Goal: Contribute content: Add original content to the website for others to see

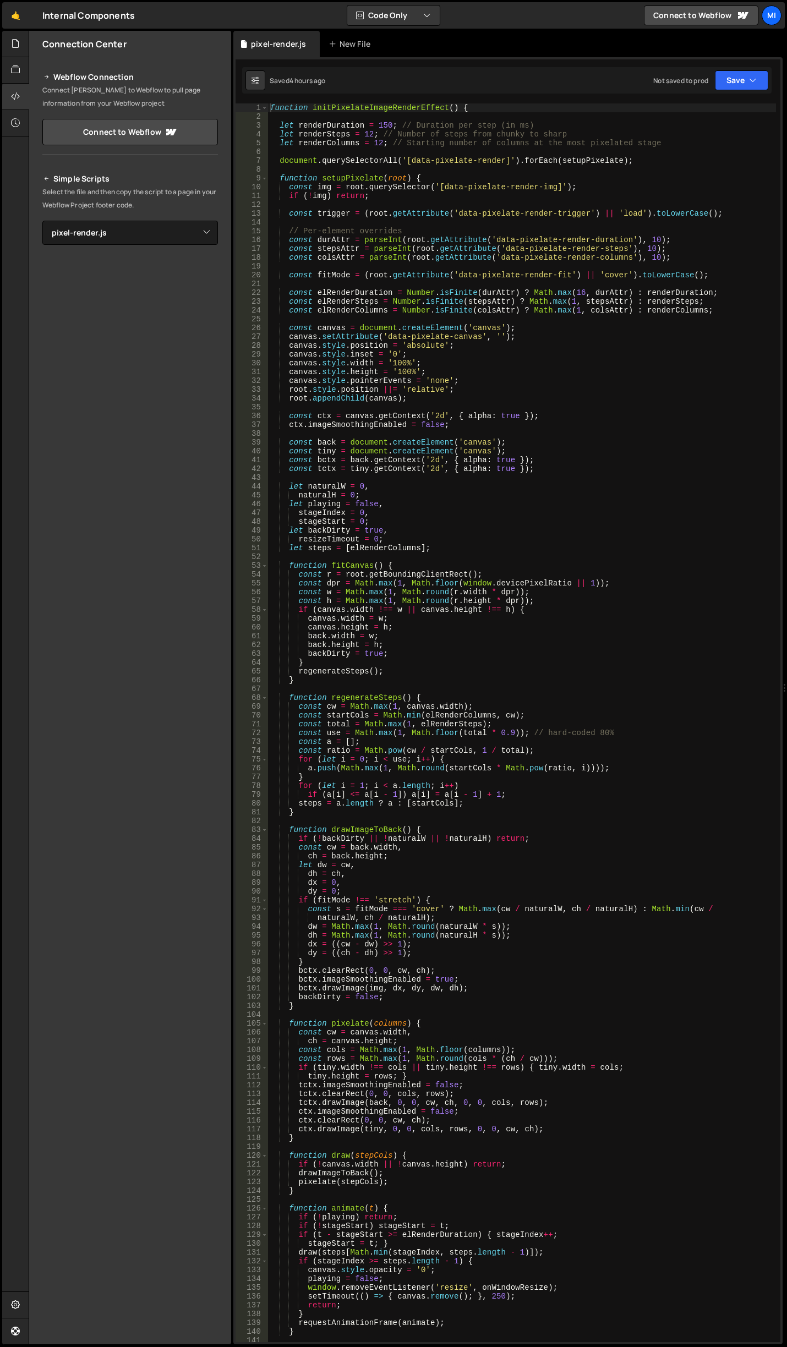
select select "45385"
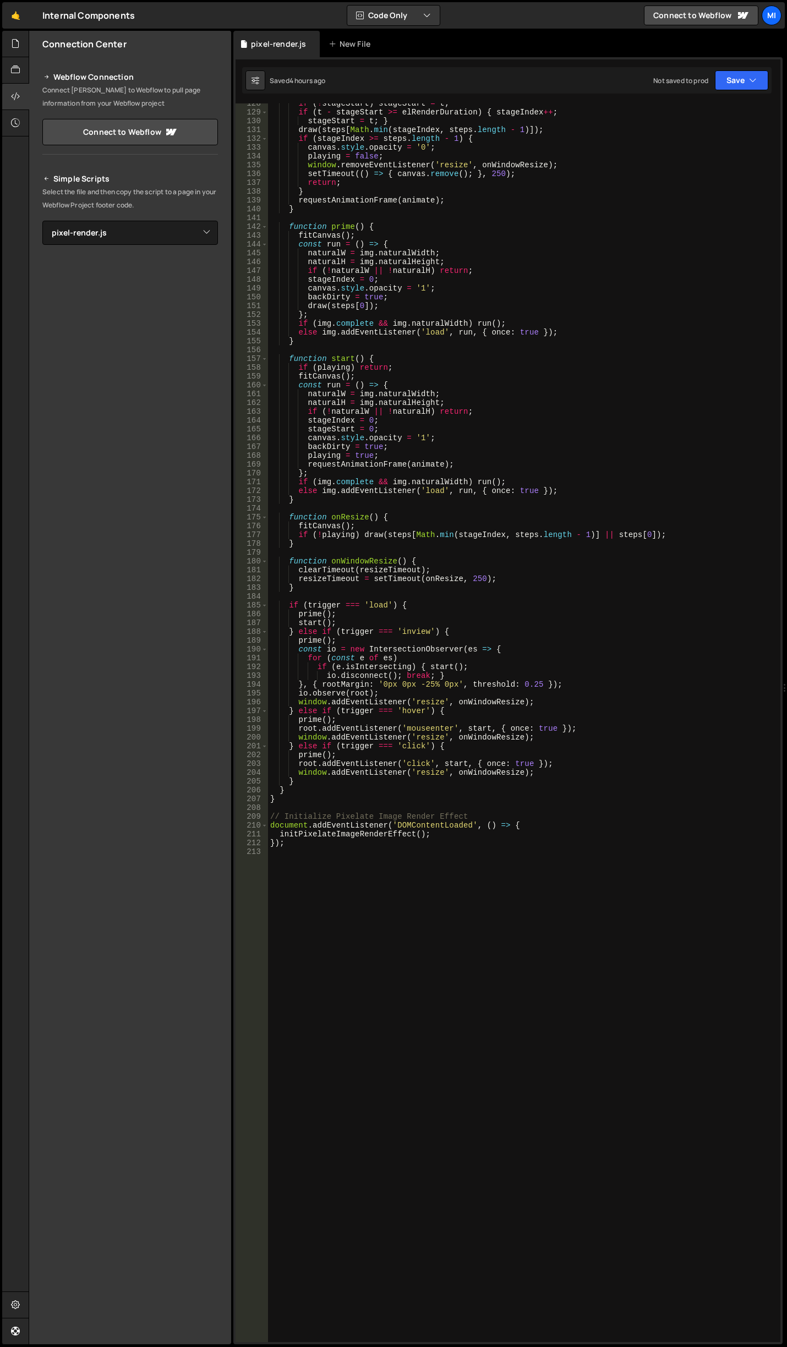
scroll to position [1188, 0]
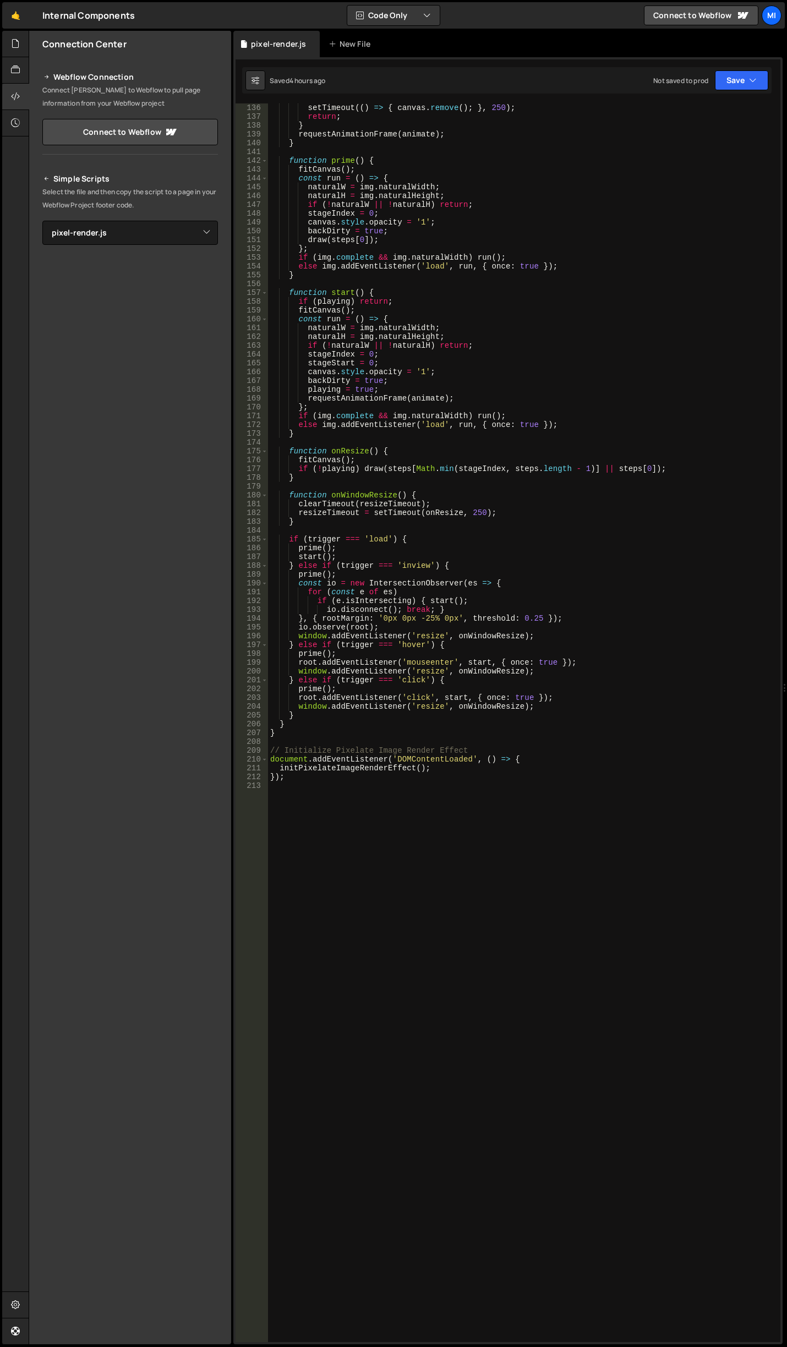
click at [606, 687] on div "setTimeout (( ) => { canvas . remove ( ) ; } , 250 ) ; return ; } requestAnimat…" at bounding box center [522, 731] width 508 height 1256
type textarea "});"
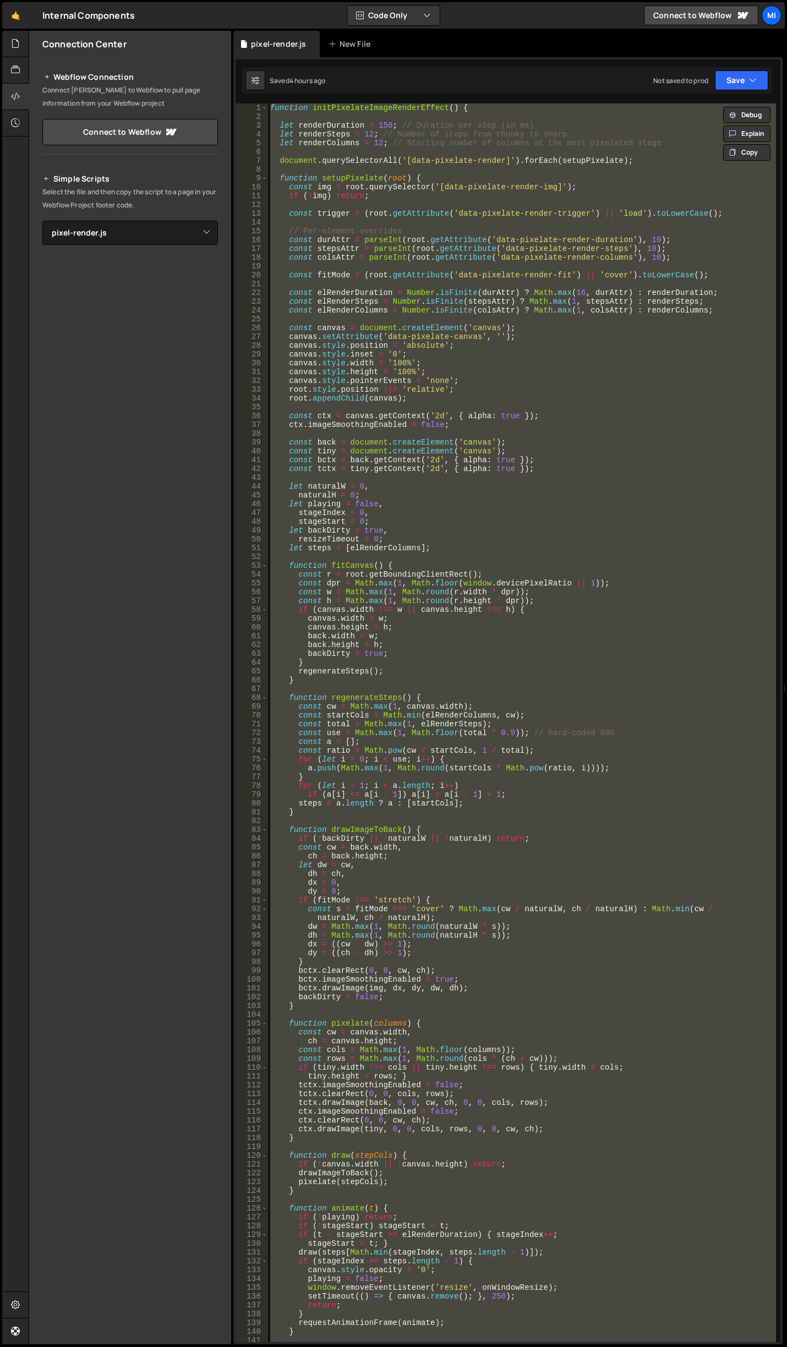
scroll to position [0, 0]
click at [540, 408] on div "function initPixelateImageRenderEffect ( ) { let renderDuration = 150 ; // Dura…" at bounding box center [522, 722] width 508 height 1238
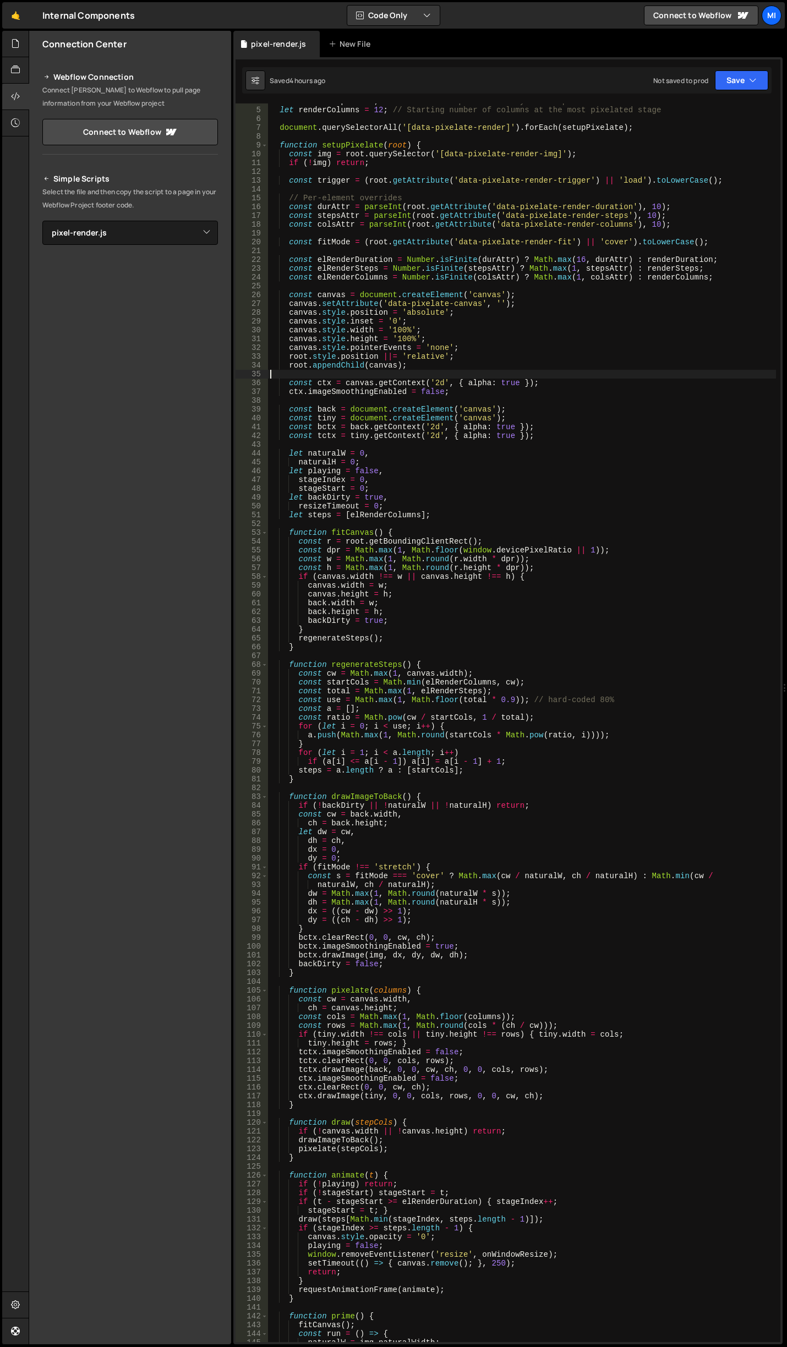
scroll to position [165, 0]
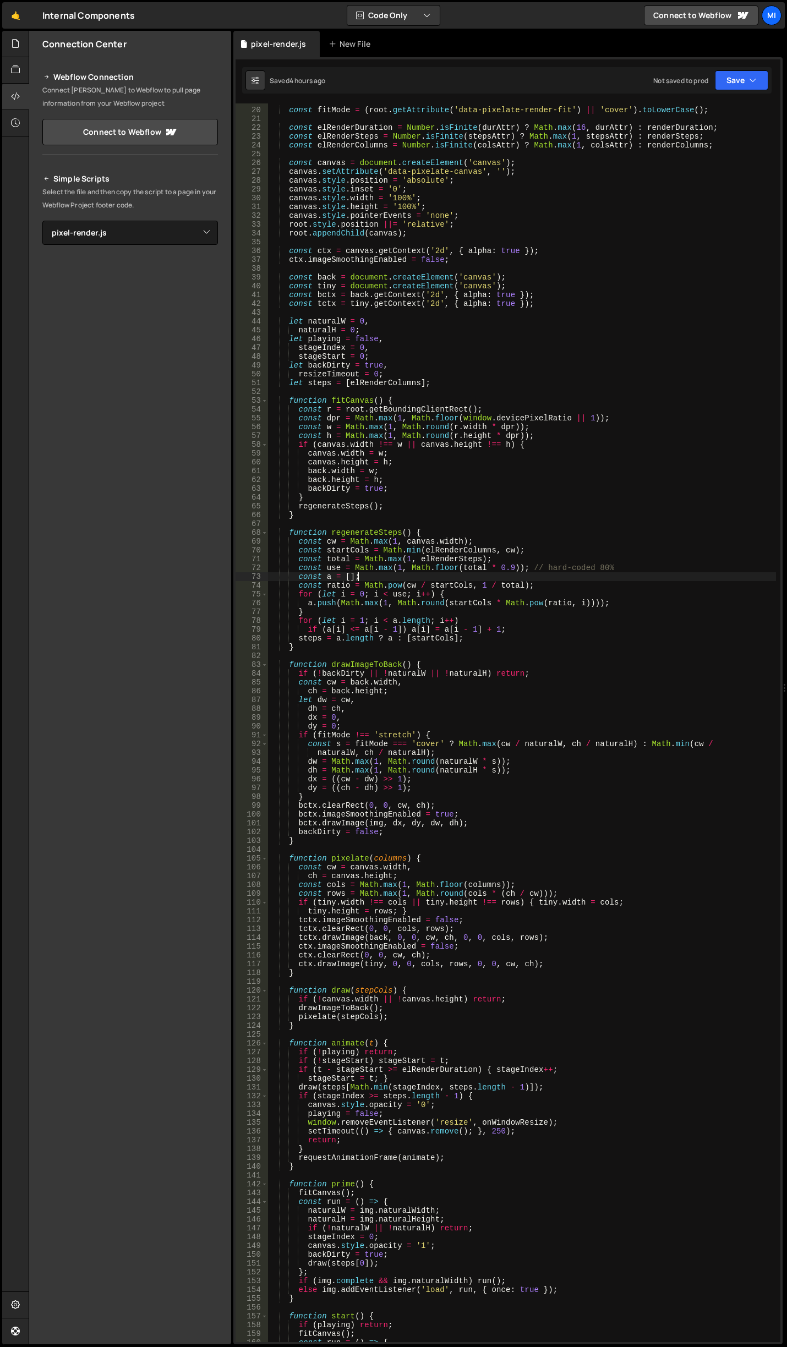
click at [558, 573] on div "const fitMode = ( root . getAttribute ( 'data-pixelate-render-fit' ) || 'cover'…" at bounding box center [522, 725] width 508 height 1256
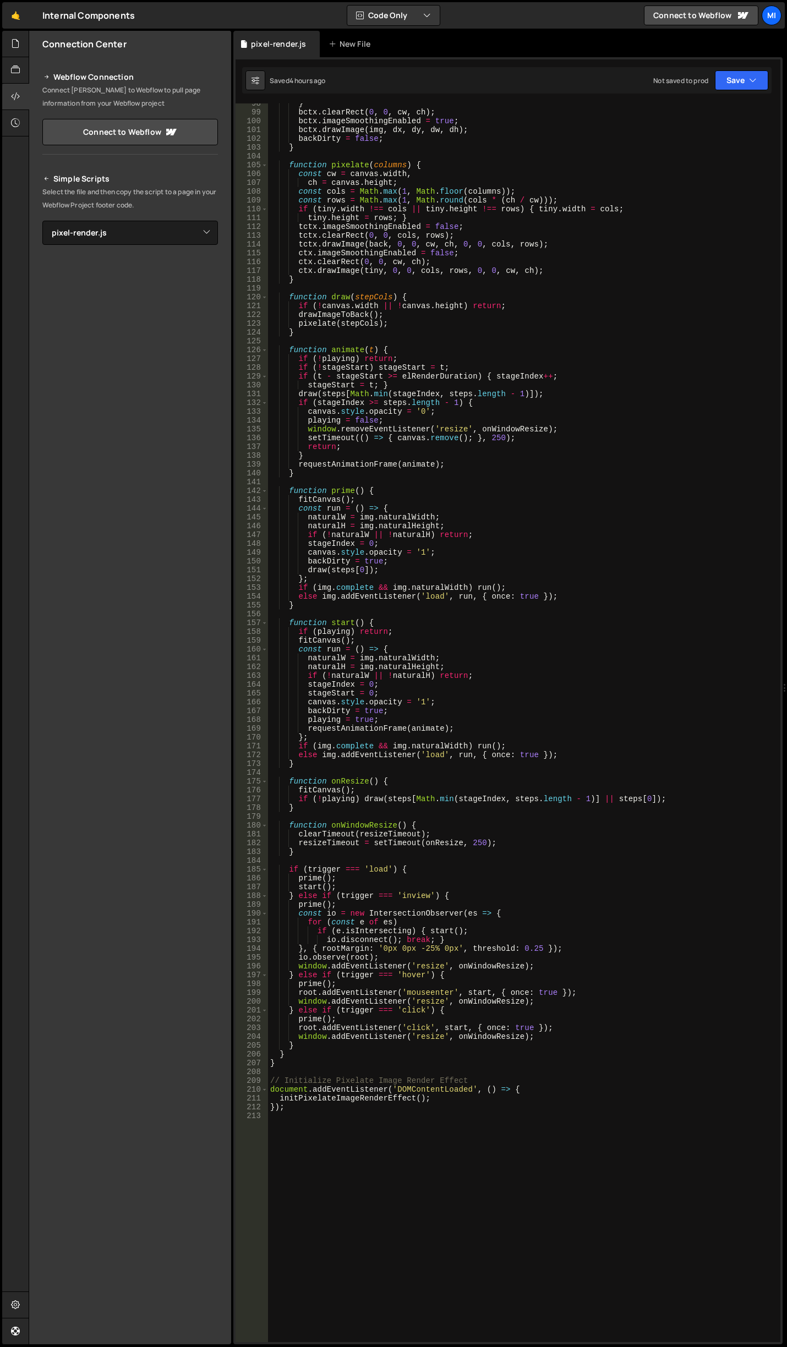
scroll to position [957, 0]
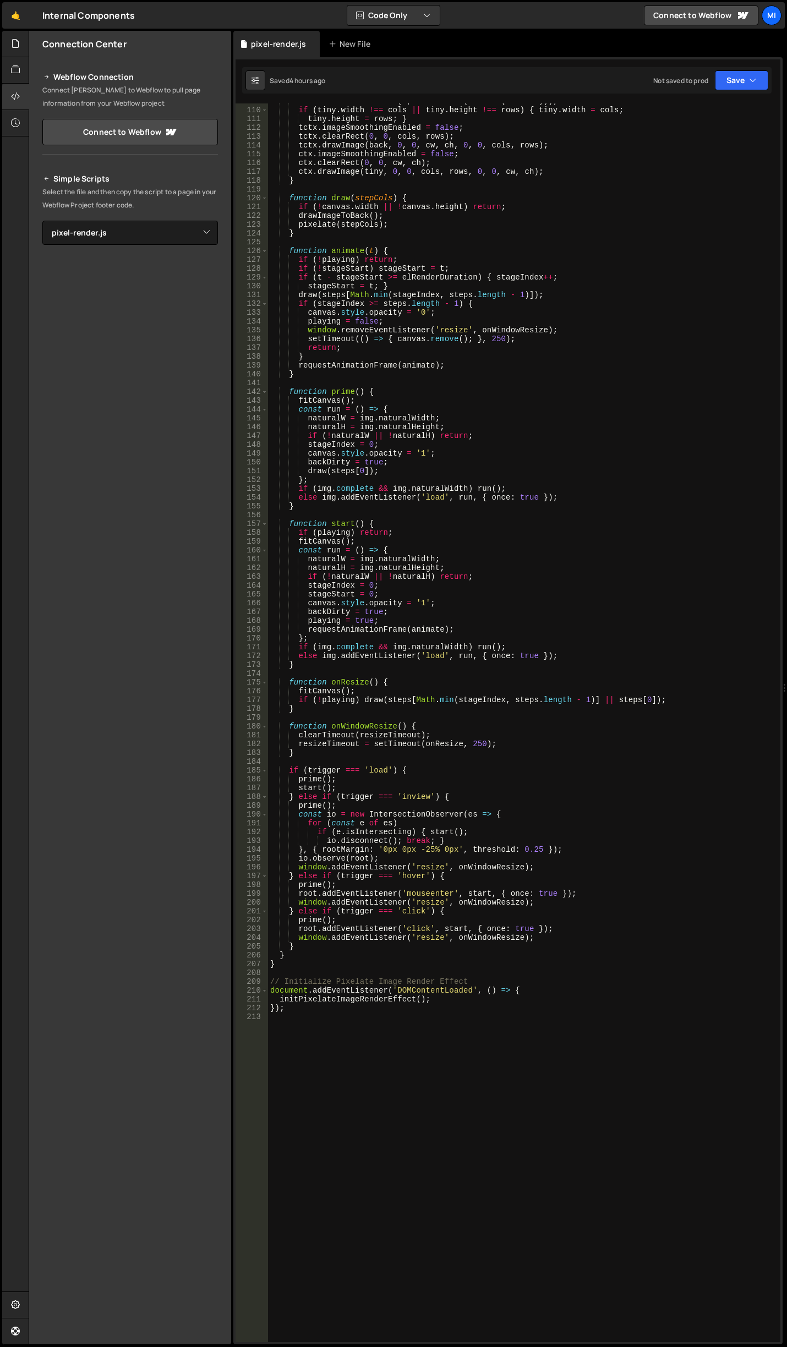
click at [584, 700] on div "const rows = Math . max ( 1 , Math . round ( cols * ( ch / cw ))) ; if ( tiny .…" at bounding box center [522, 725] width 508 height 1256
type textarea "});"
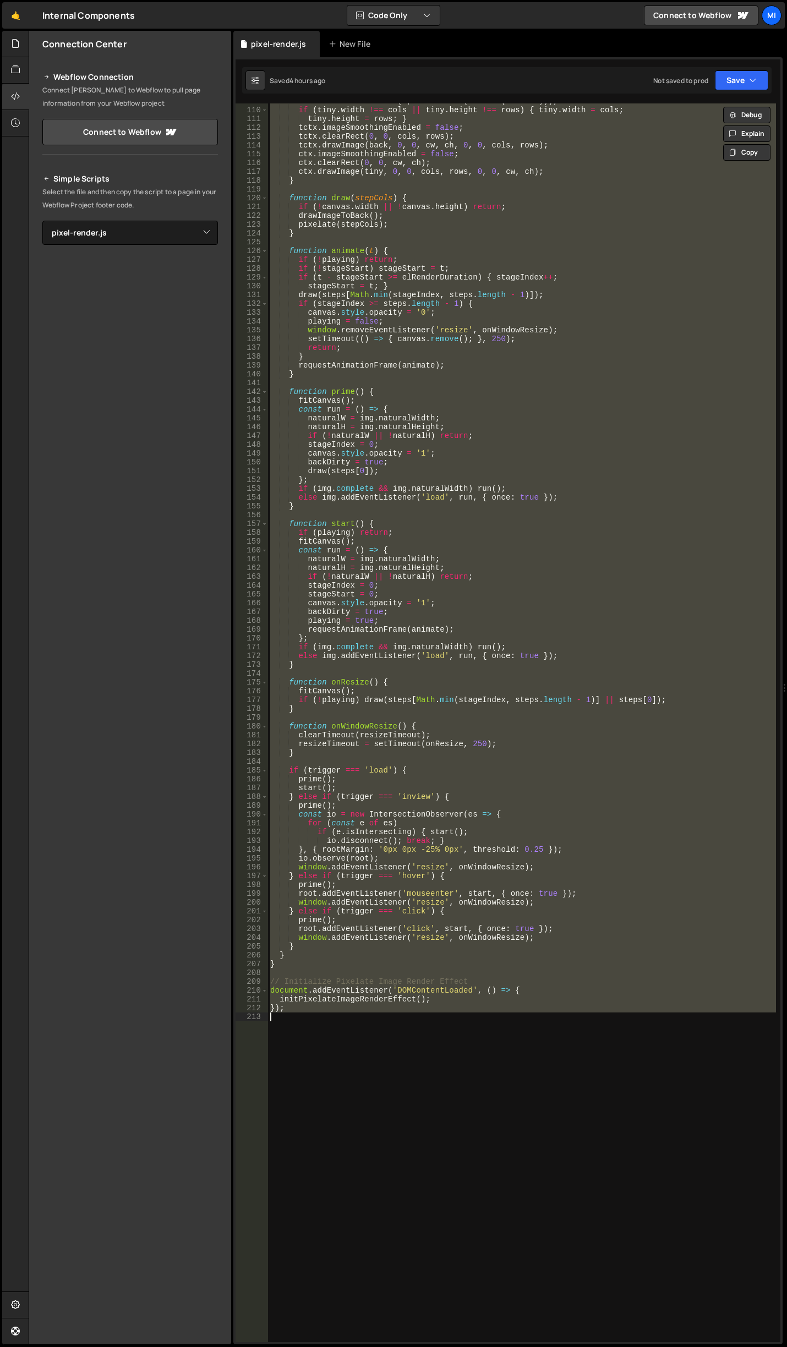
paste textarea
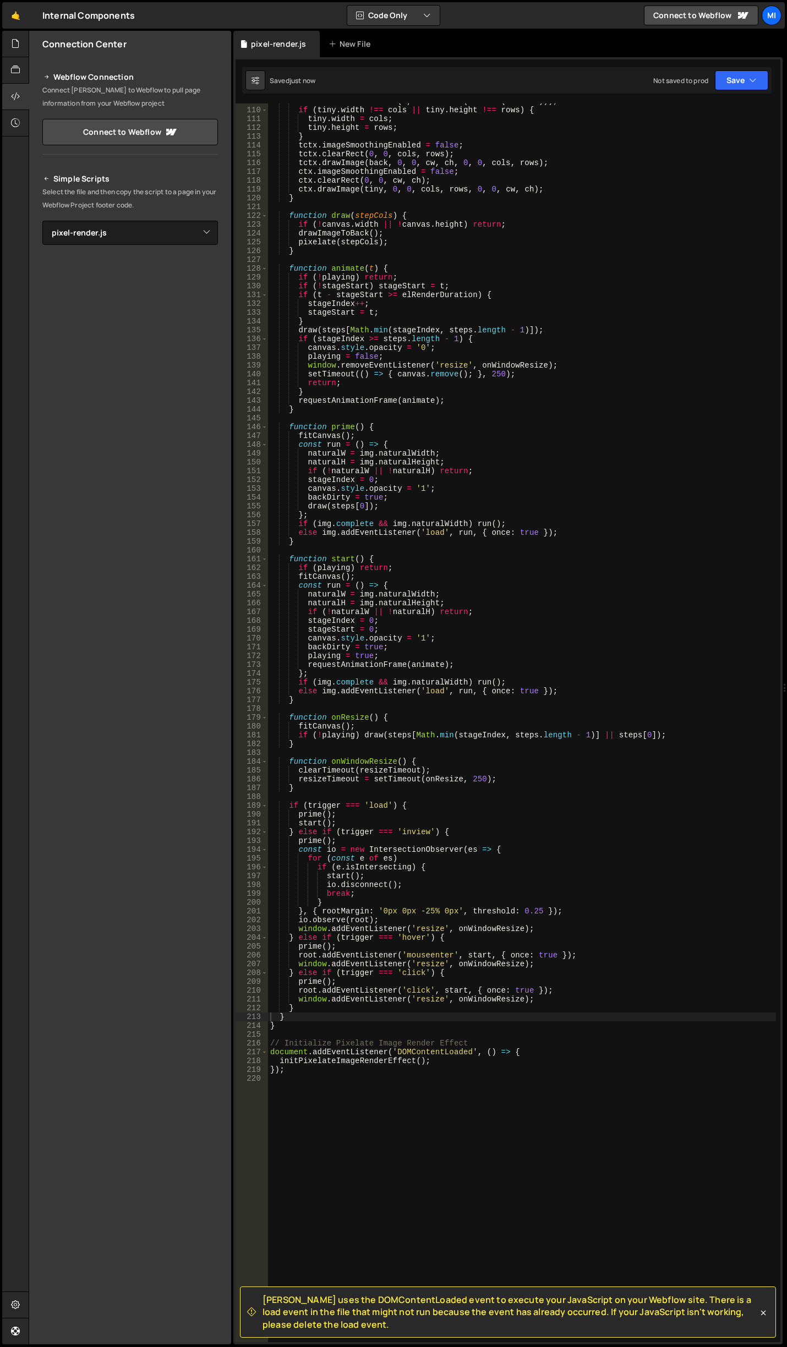
click at [683, 470] on div "const rows = Math . max ( 1 , Math . round ( cols * ( ch / cw ))) ; if ( tiny .…" at bounding box center [522, 725] width 508 height 1256
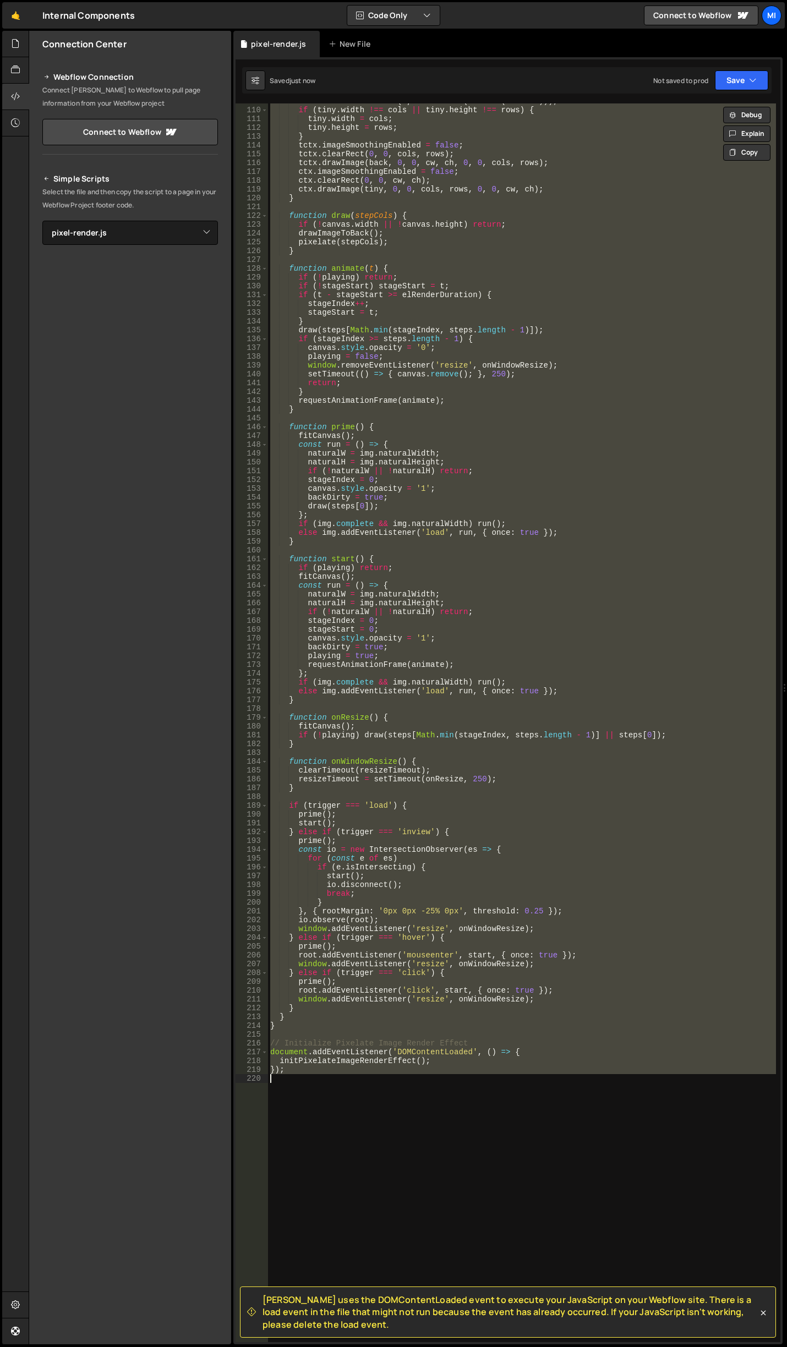
paste textarea
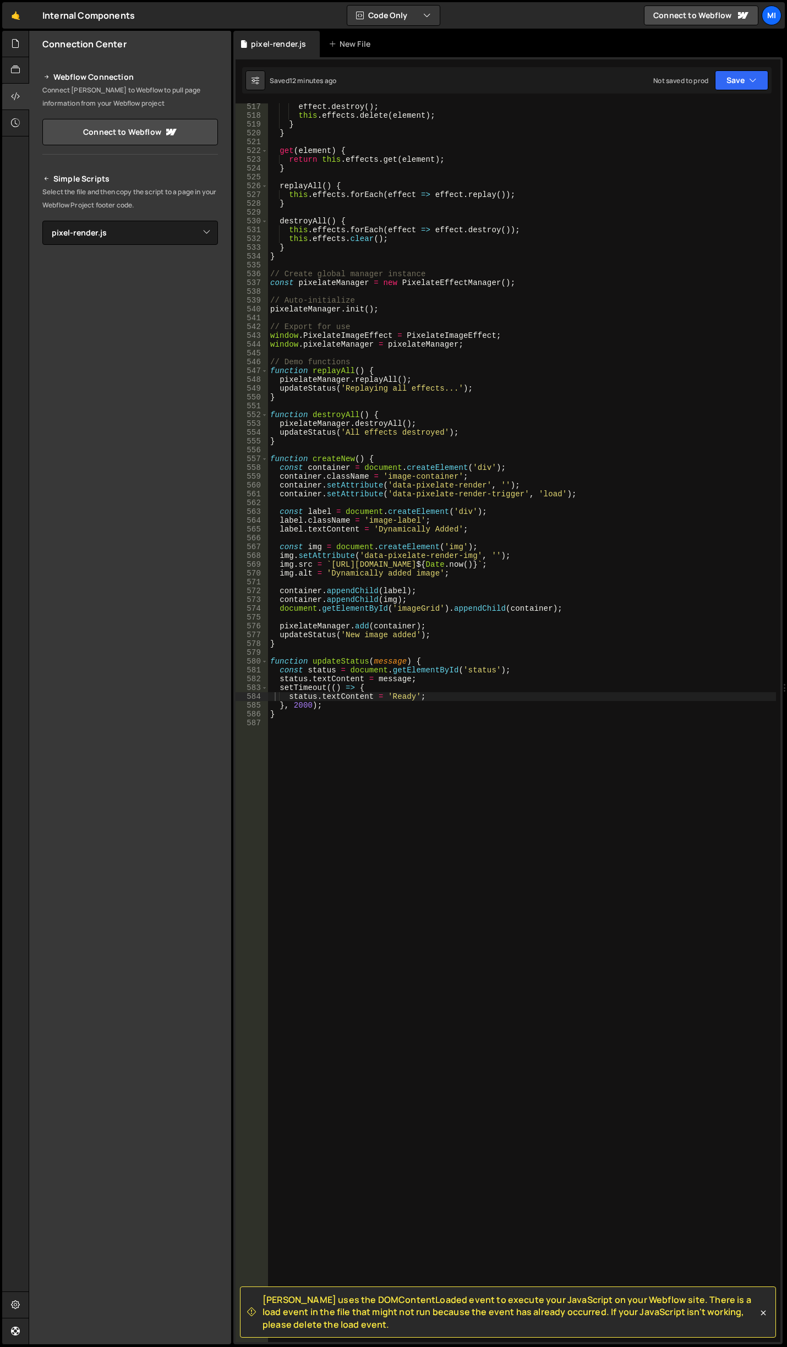
scroll to position [4543, 0]
click at [444, 630] on div "effect . destroy ( ) ; this . effects . delete ( element ) ; } } get ( element …" at bounding box center [522, 730] width 508 height 1256
click at [423, 658] on div "effect . destroy ( ) ; this . effects . delete ( element ) ; } } get ( element …" at bounding box center [522, 730] width 508 height 1256
click at [446, 706] on div "effect . destroy ( ) ; this . effects . delete ( element ) ; } } get ( element …" at bounding box center [522, 730] width 508 height 1256
click at [446, 699] on div "effect . destroy ( ) ; this . effects . delete ( element ) ; } } get ( element …" at bounding box center [522, 730] width 508 height 1256
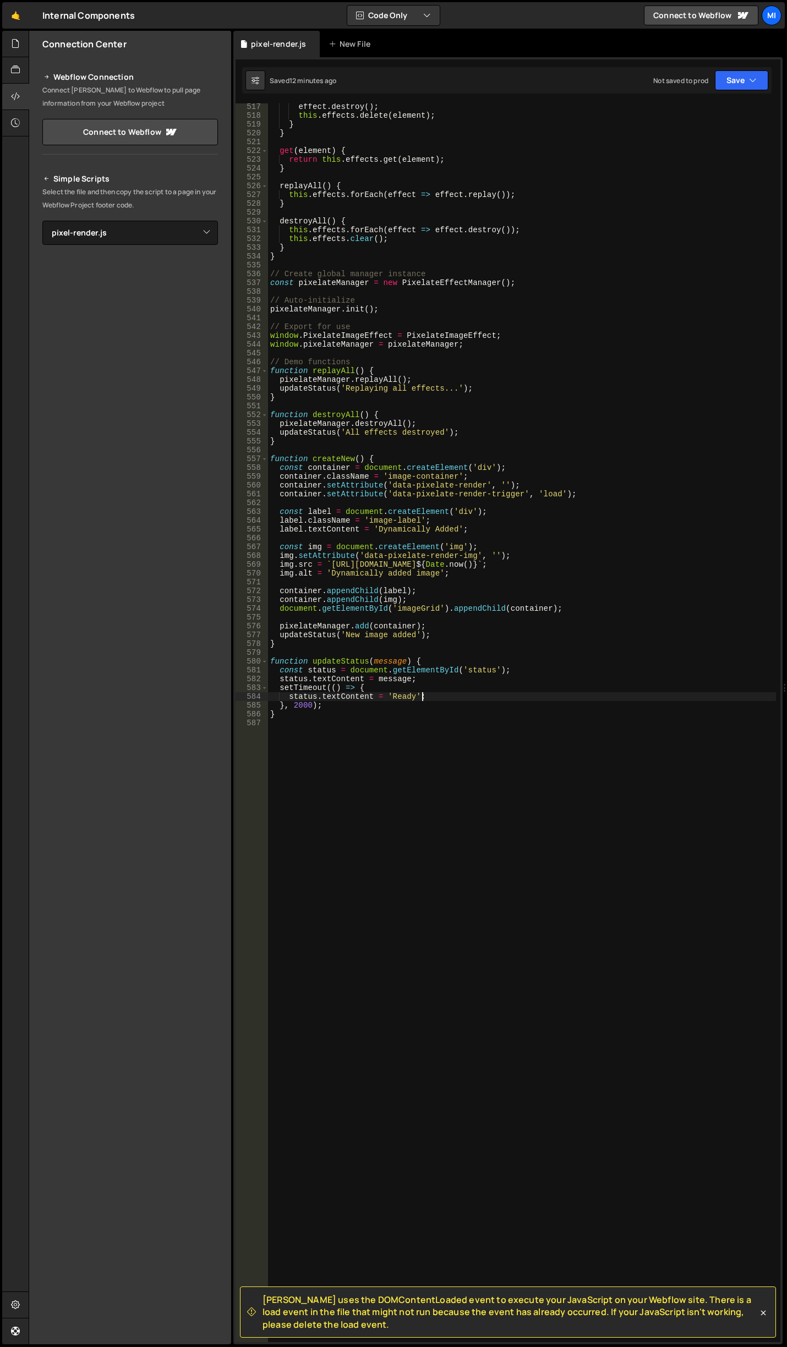
drag, startPoint x: 451, startPoint y: 698, endPoint x: 403, endPoint y: 700, distance: 48.5
click at [449, 698] on div "effect . destroy ( ) ; this . effects . delete ( element ) ; } } get ( element …" at bounding box center [522, 730] width 508 height 1256
click at [329, 701] on div "effect . destroy ( ) ; this . effects . delete ( element ) ; } } get ( element …" at bounding box center [522, 730] width 508 height 1256
click at [317, 648] on div "effect . destroy ( ) ; this . effects . delete ( element ) ; } } get ( element …" at bounding box center [522, 730] width 508 height 1256
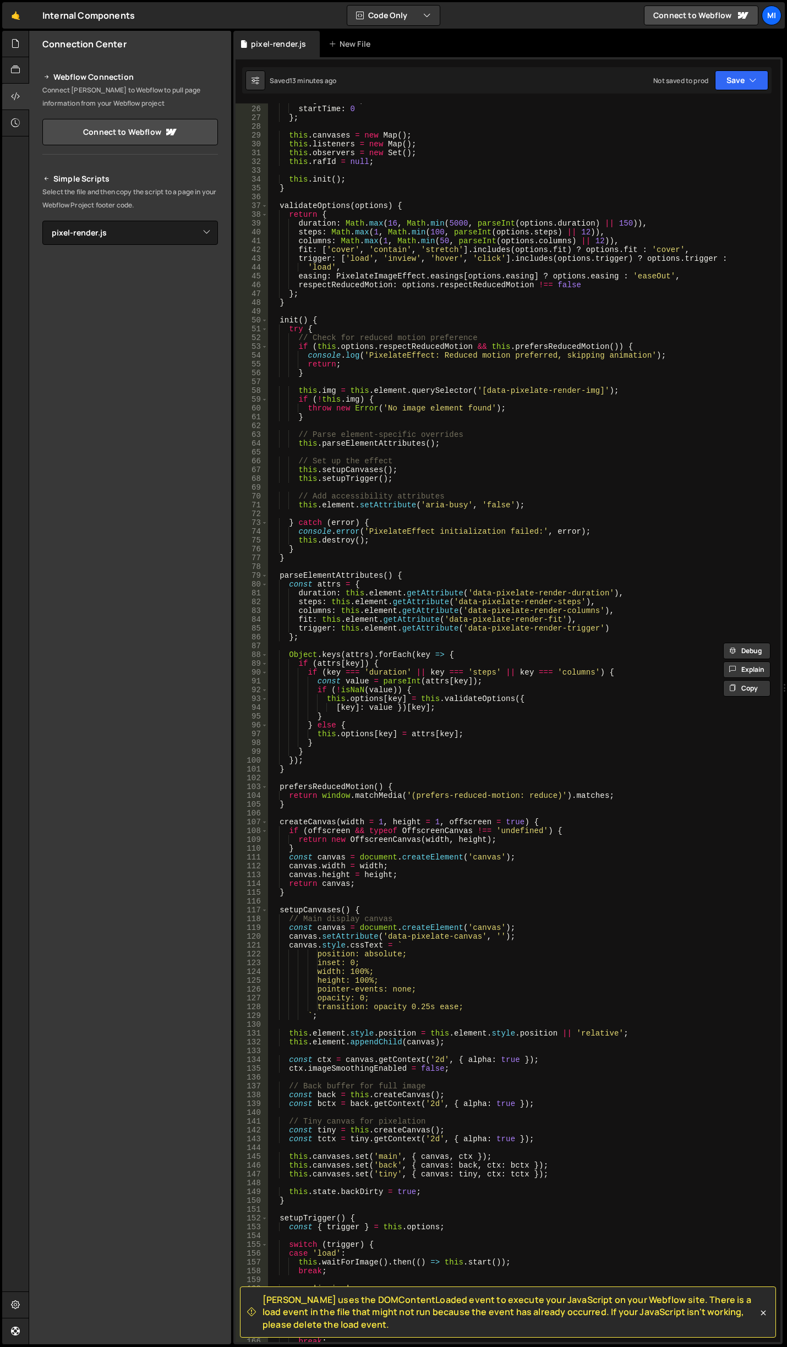
scroll to position [0, 0]
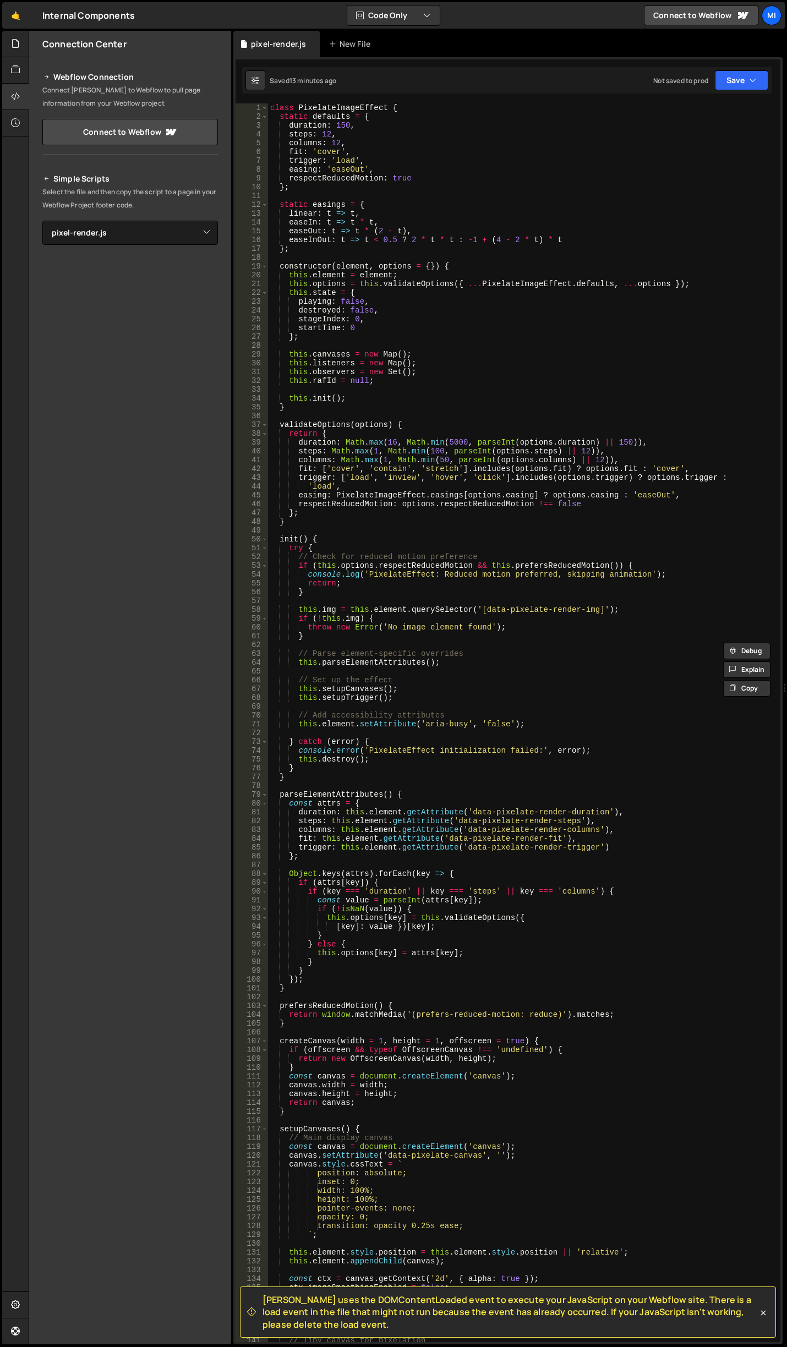
click at [446, 426] on div "class PixelateImageEffect { static defaults = { duration : 150 , steps : 12 , c…" at bounding box center [522, 731] width 508 height 1256
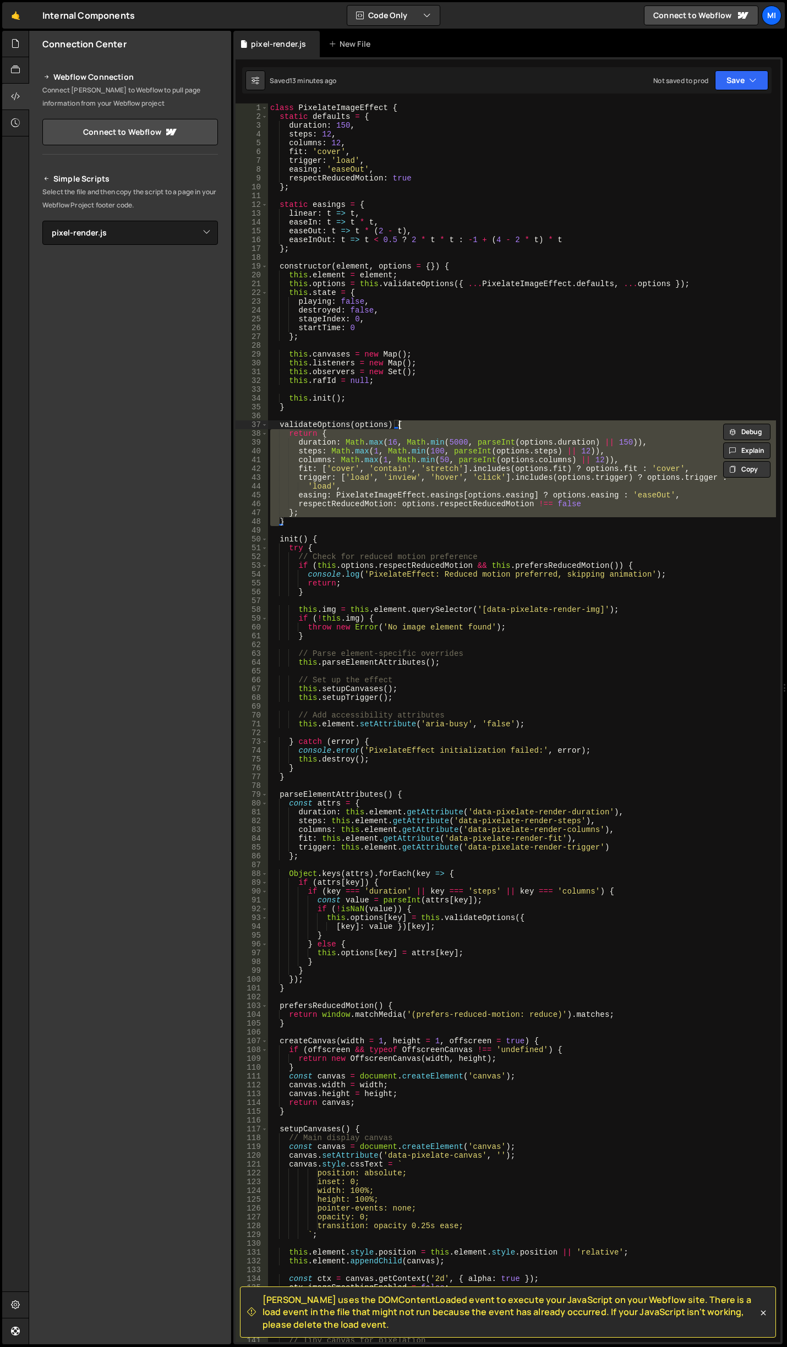
click at [446, 426] on div "class PixelateImageEffect { static defaults = { duration : 150 , steps : 12 , c…" at bounding box center [522, 731] width 508 height 1256
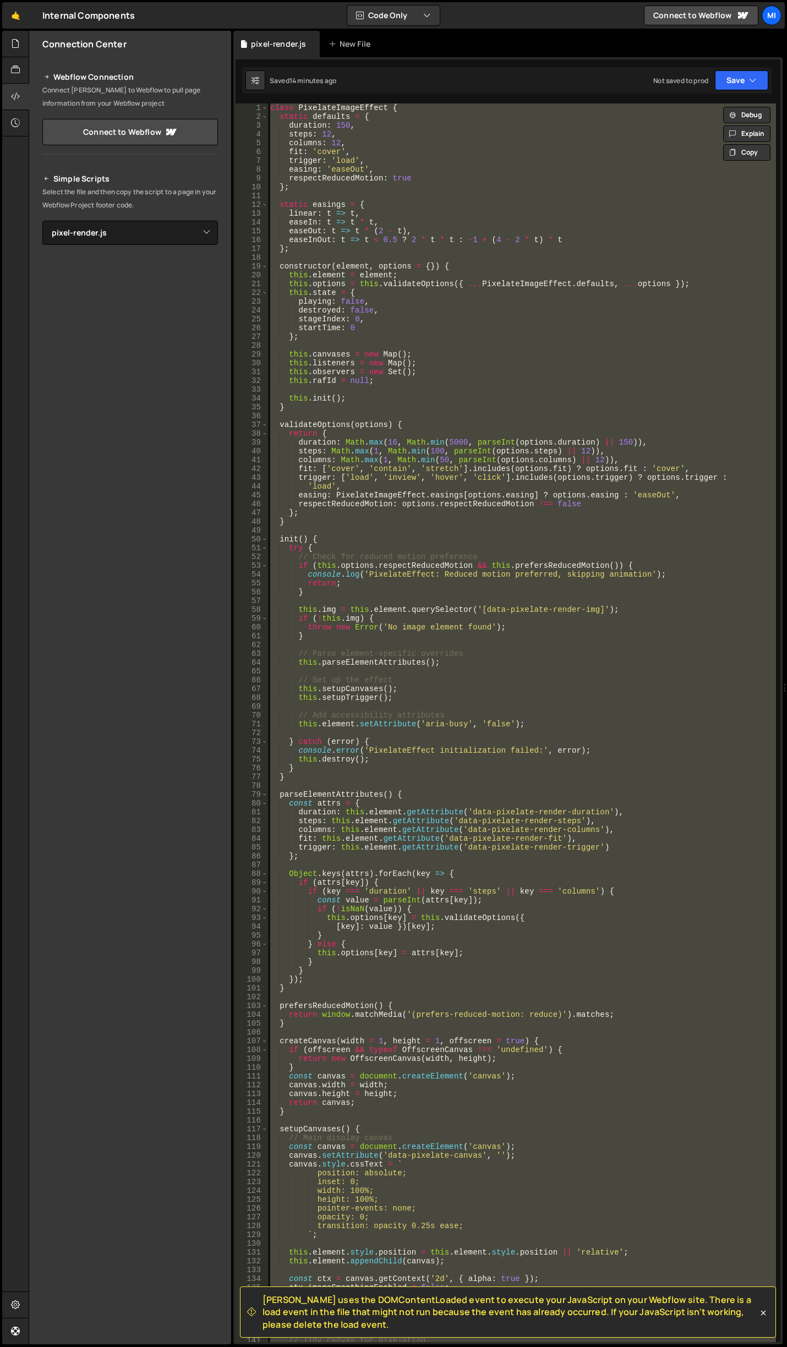
click at [516, 377] on div "class PixelateImageEffect { static defaults = { duration : 150 , steps : 12 , c…" at bounding box center [522, 722] width 508 height 1238
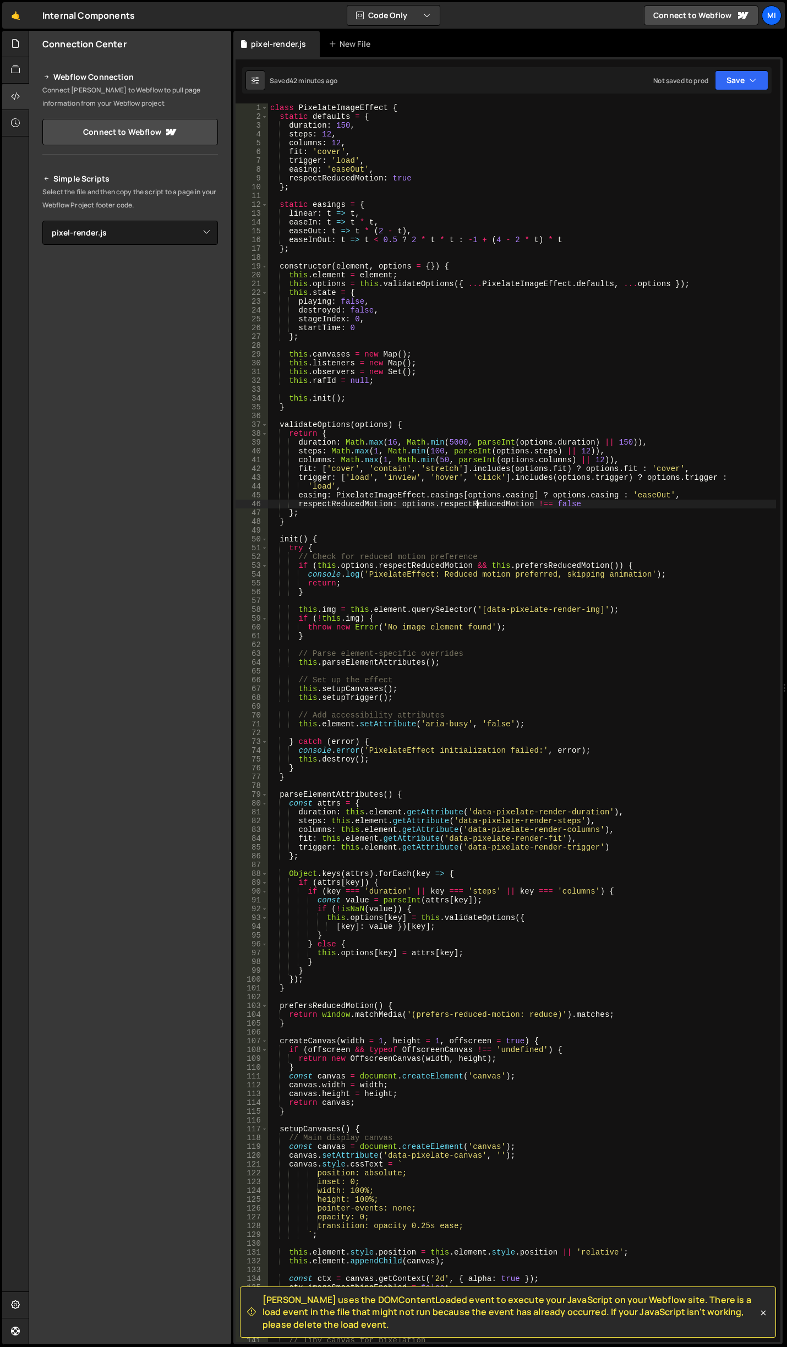
click at [476, 508] on div "class PixelateImageEffect { static defaults = { duration : 150 , steps : 12 , c…" at bounding box center [522, 731] width 508 height 1256
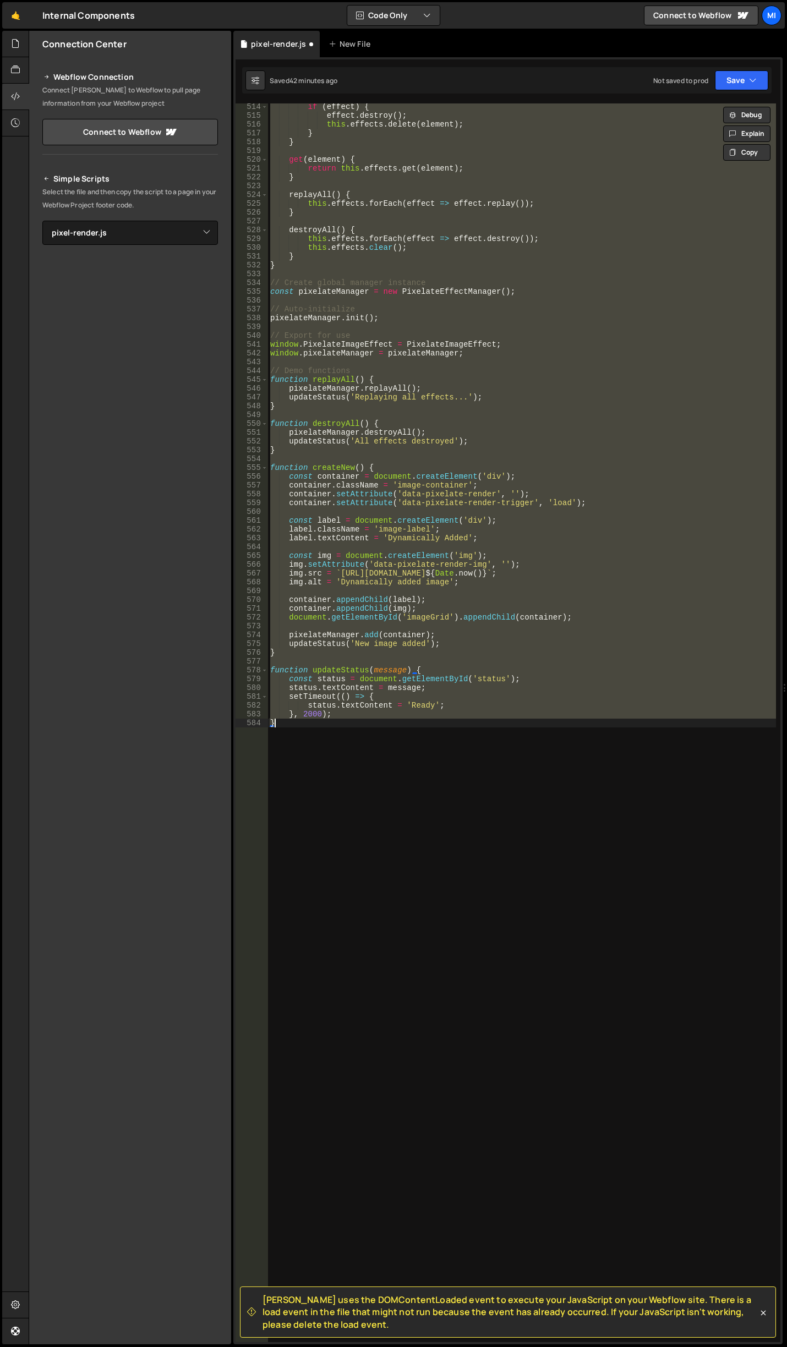
scroll to position [4526, 0]
type textarea "});"
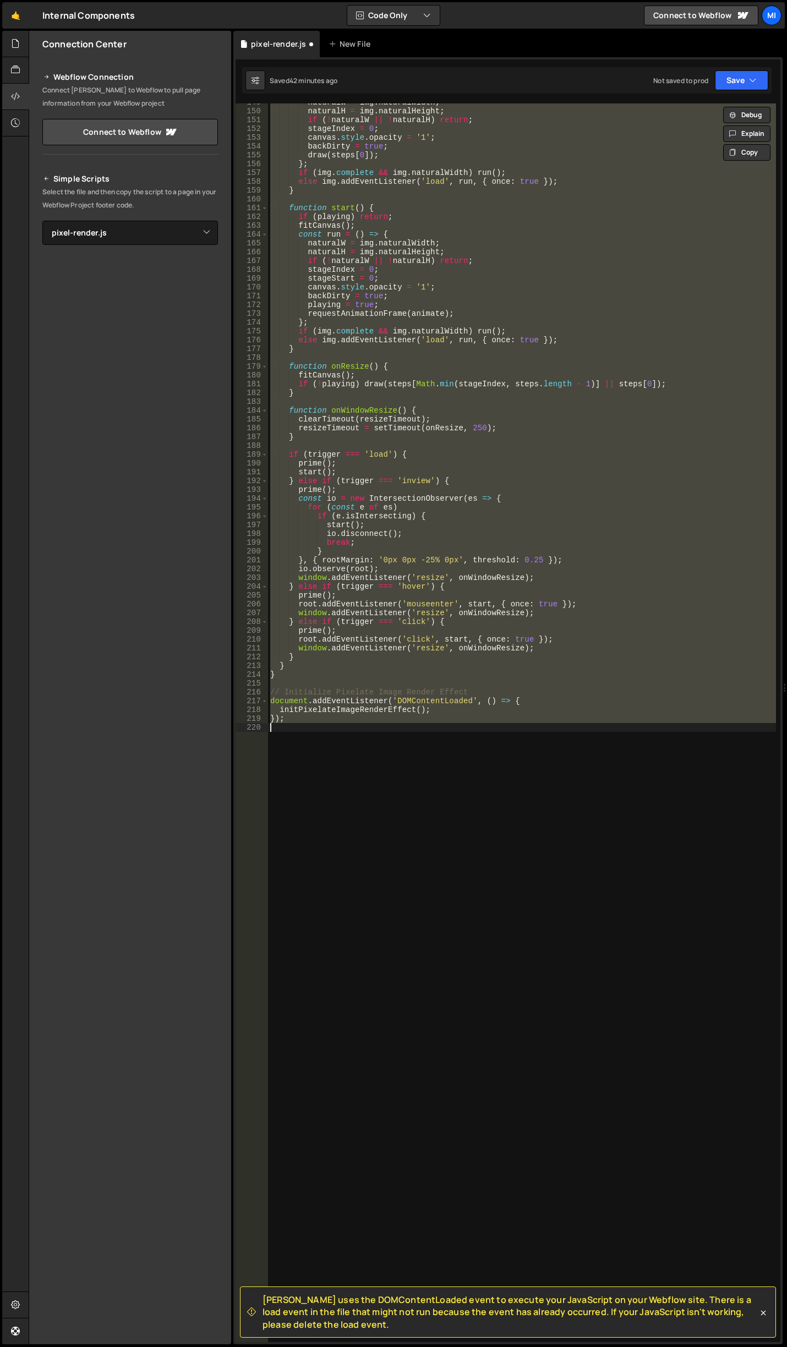
scroll to position [1309, 0]
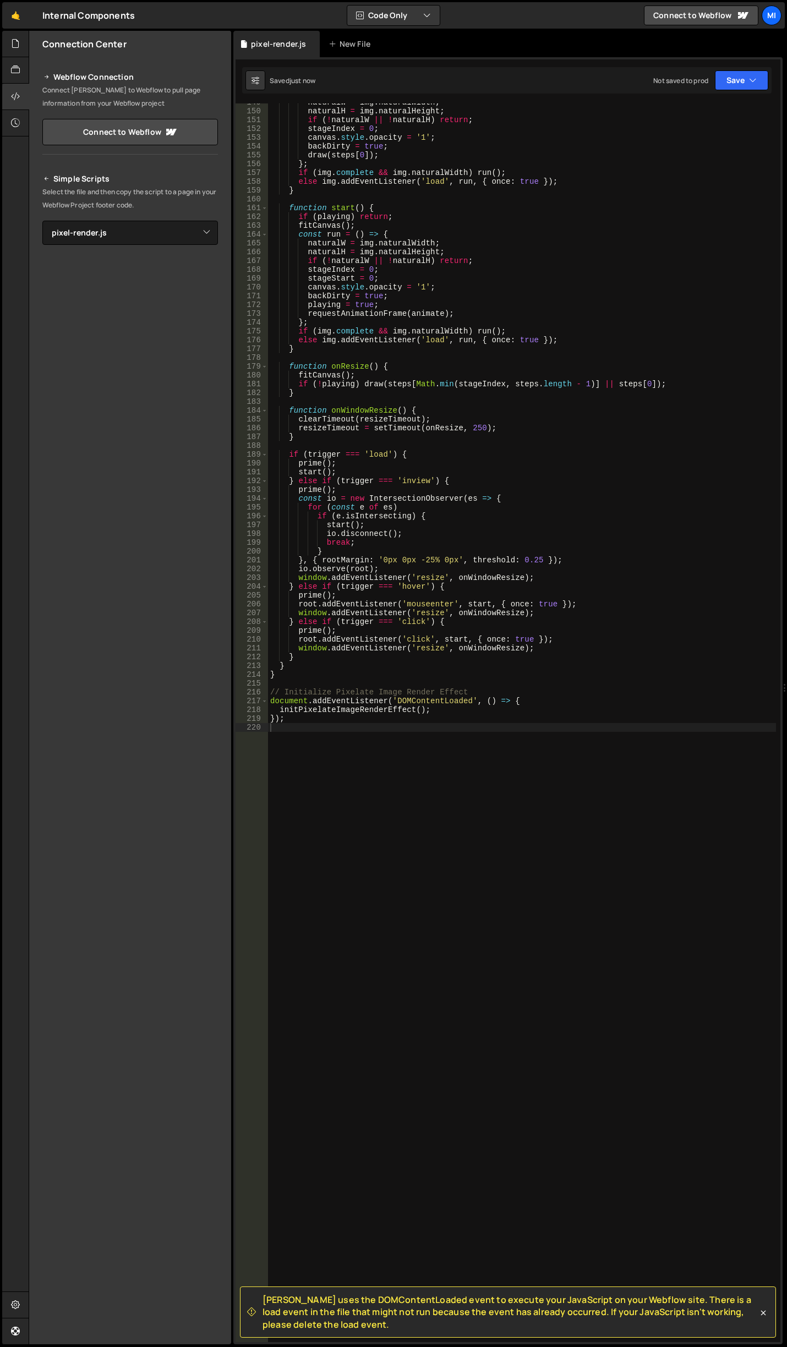
click at [556, 580] on div "naturalW = img . naturalWidth ; naturalH = img . naturalHeight ; if ( ! natural…" at bounding box center [522, 726] width 508 height 1256
type textarea "});"
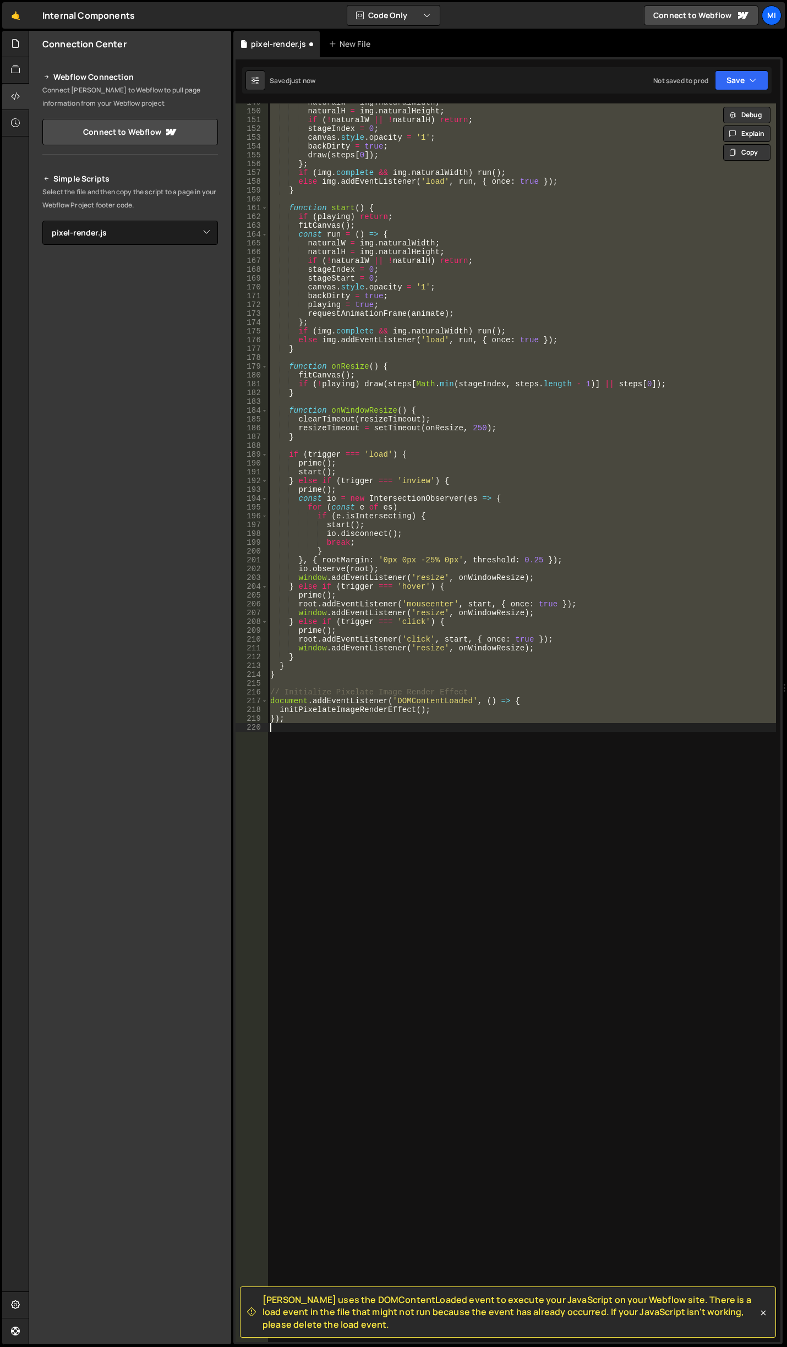
scroll to position [1251, 0]
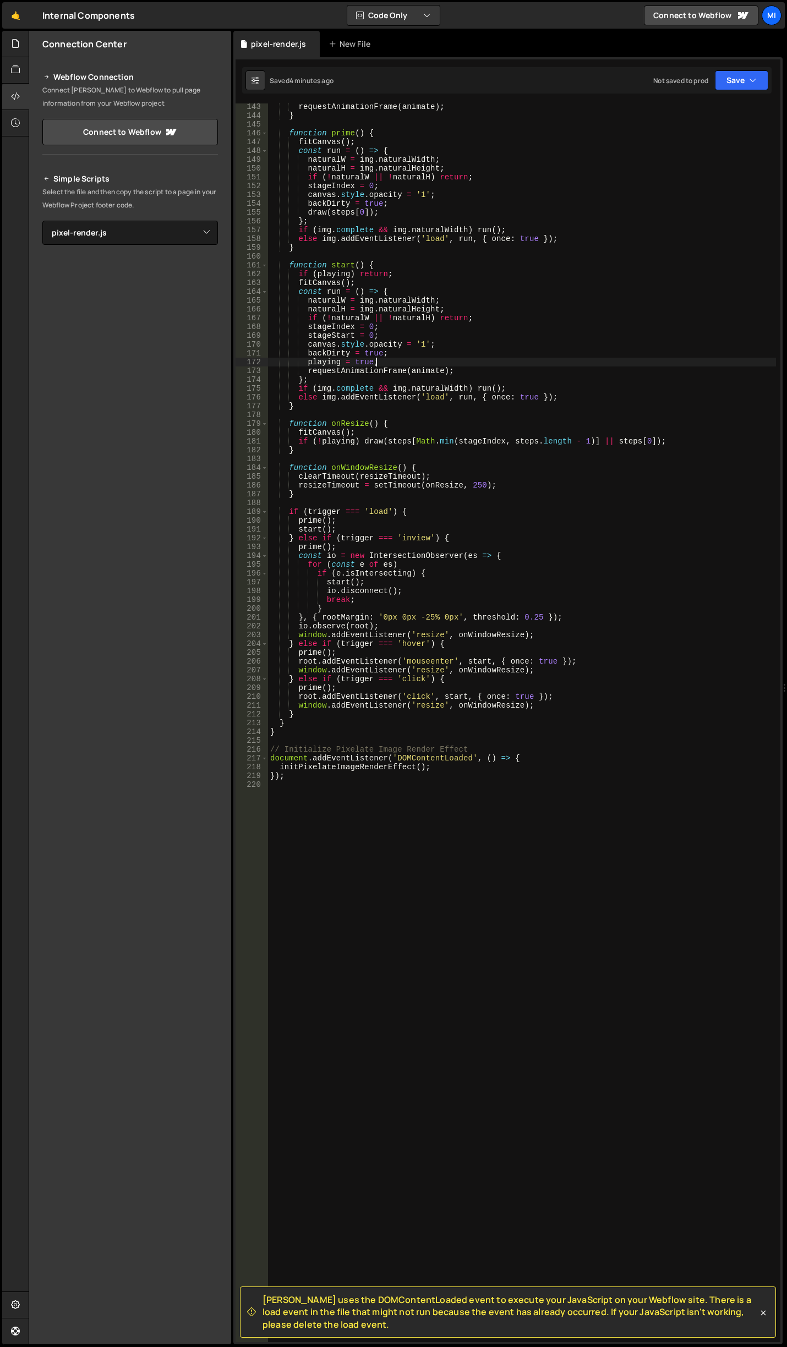
click at [589, 363] on div "requestAnimationFrame ( animate ) ; } function prime ( ) { fitCanvas ( ) ; cons…" at bounding box center [522, 730] width 508 height 1256
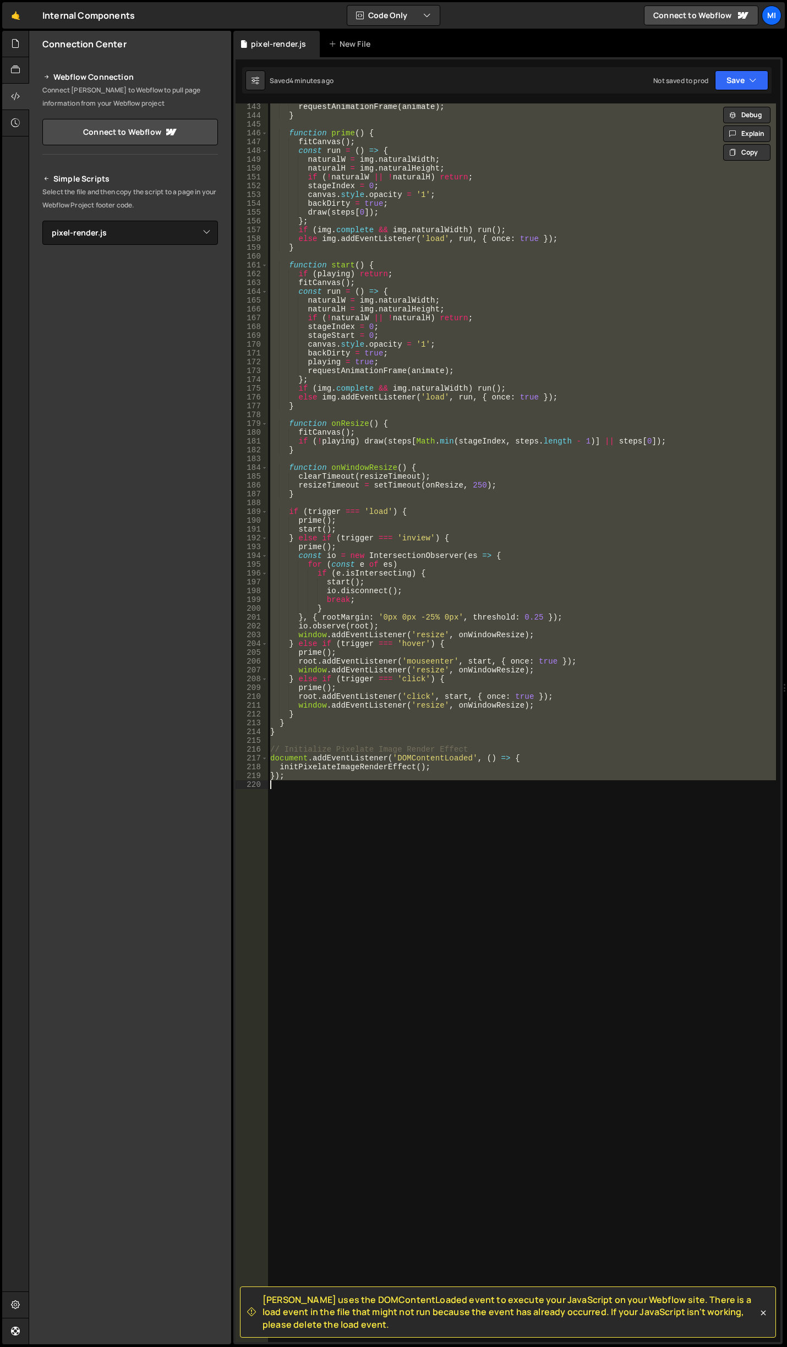
paste textarea "// End of DOMContentLoaded event listener"
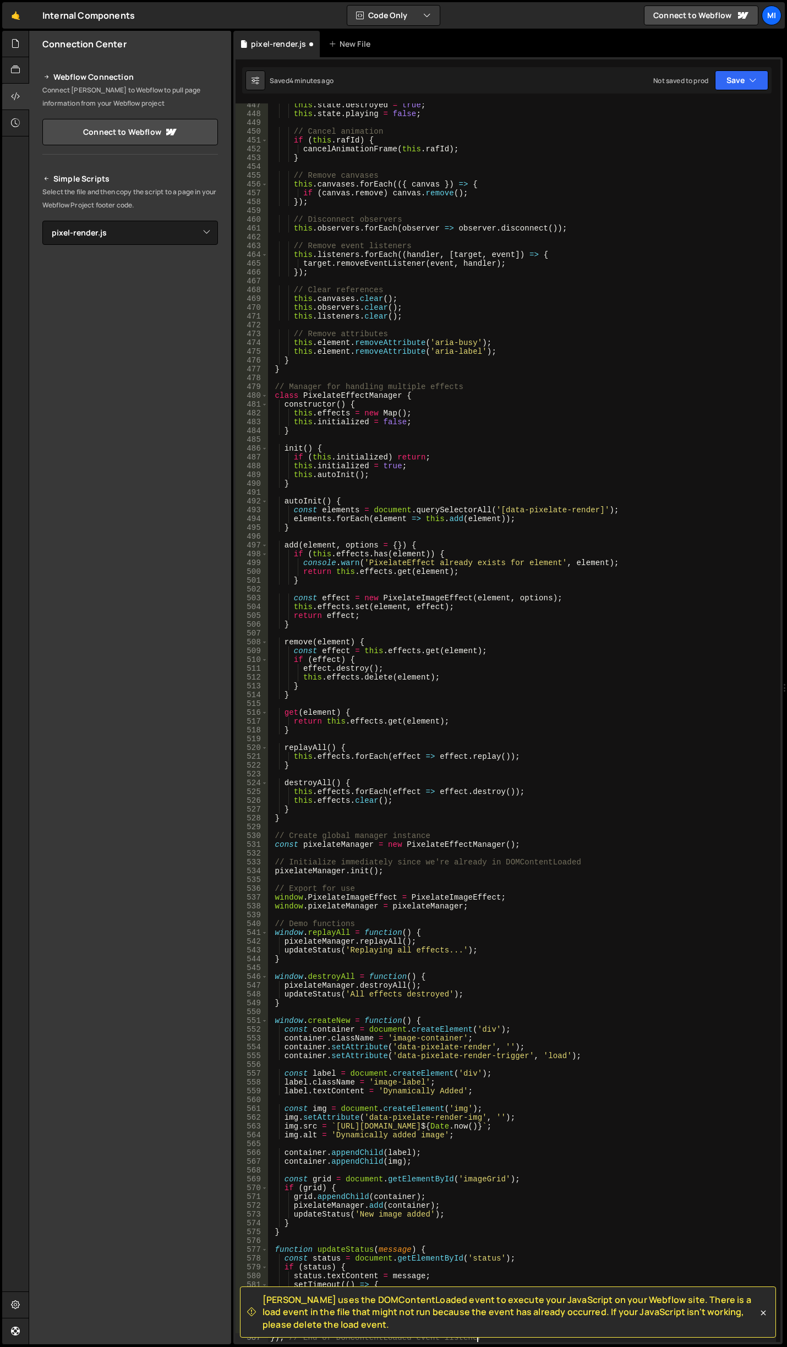
scroll to position [3928, 0]
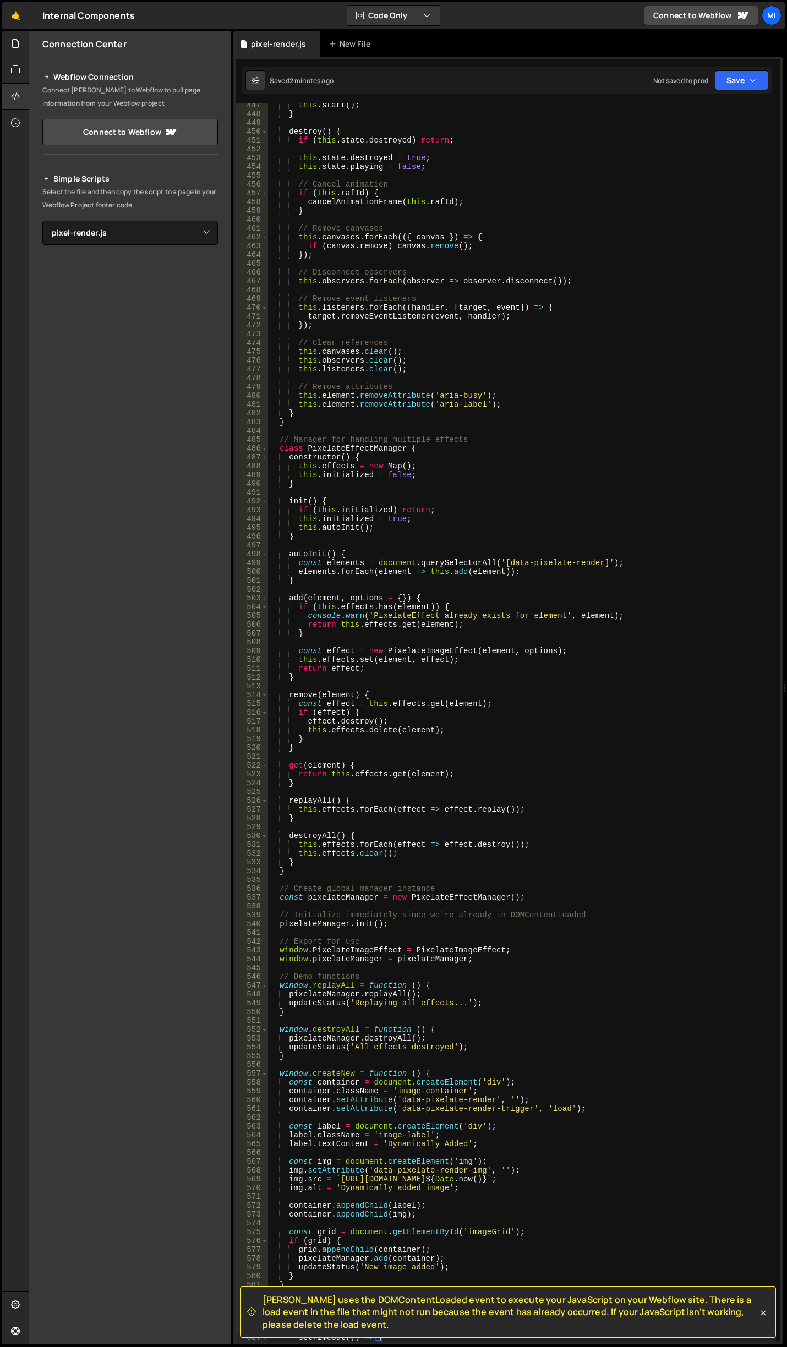
click at [786, 565] on div at bounding box center [784, 688] width 4 height 1314
click at [624, 535] on div "this . start ( ) ; } destroy ( ) { if ( this . state . destroyed ) return ; thi…" at bounding box center [522, 729] width 508 height 1256
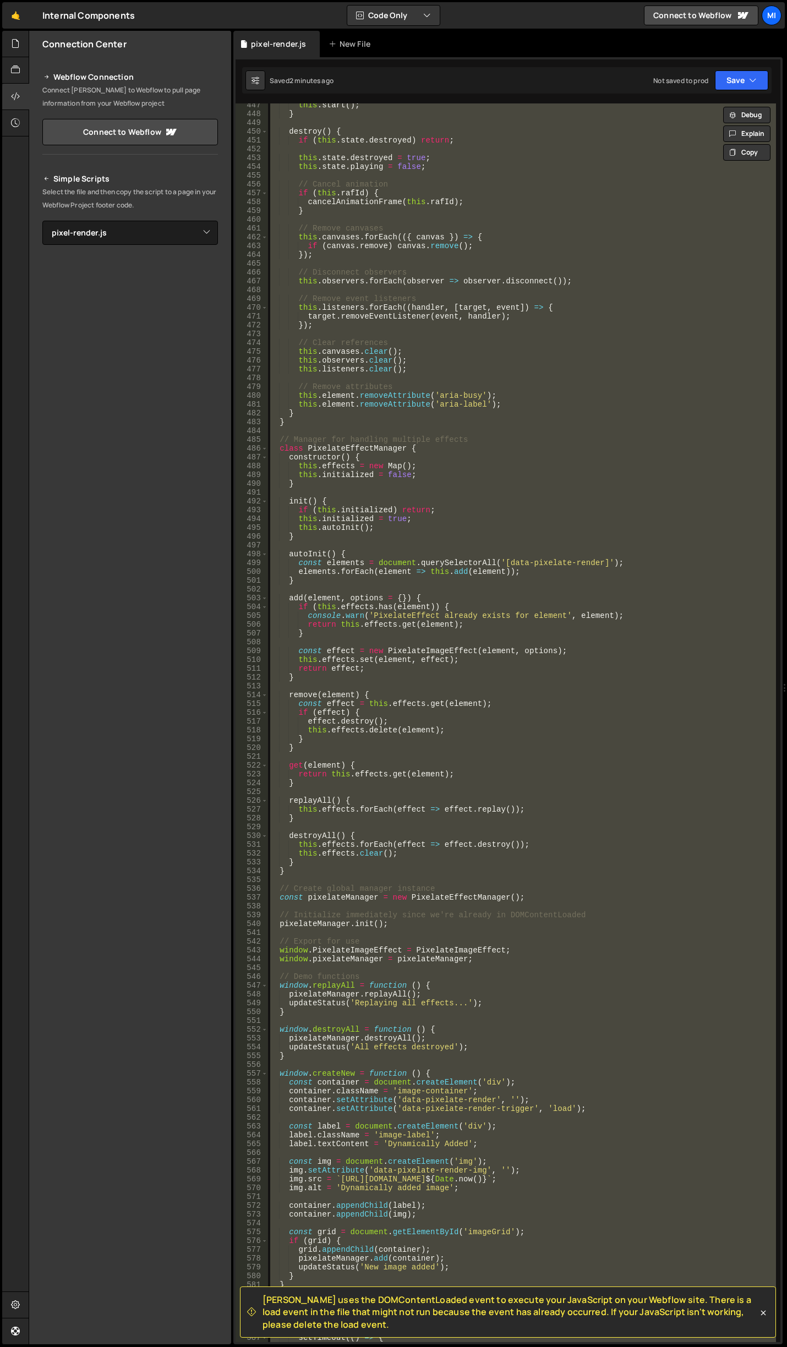
paste textarea "// Show pixelated immediately, then a"
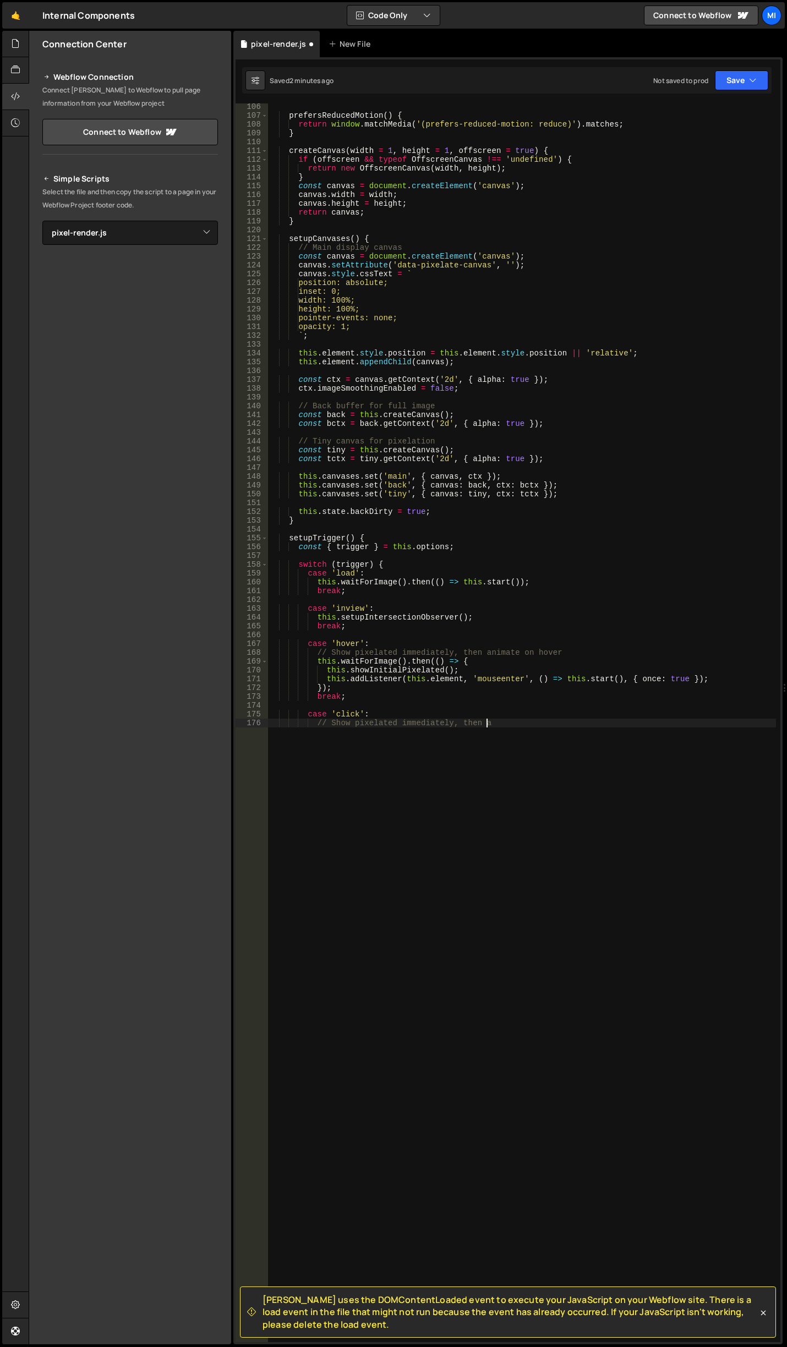
scroll to position [926, 0]
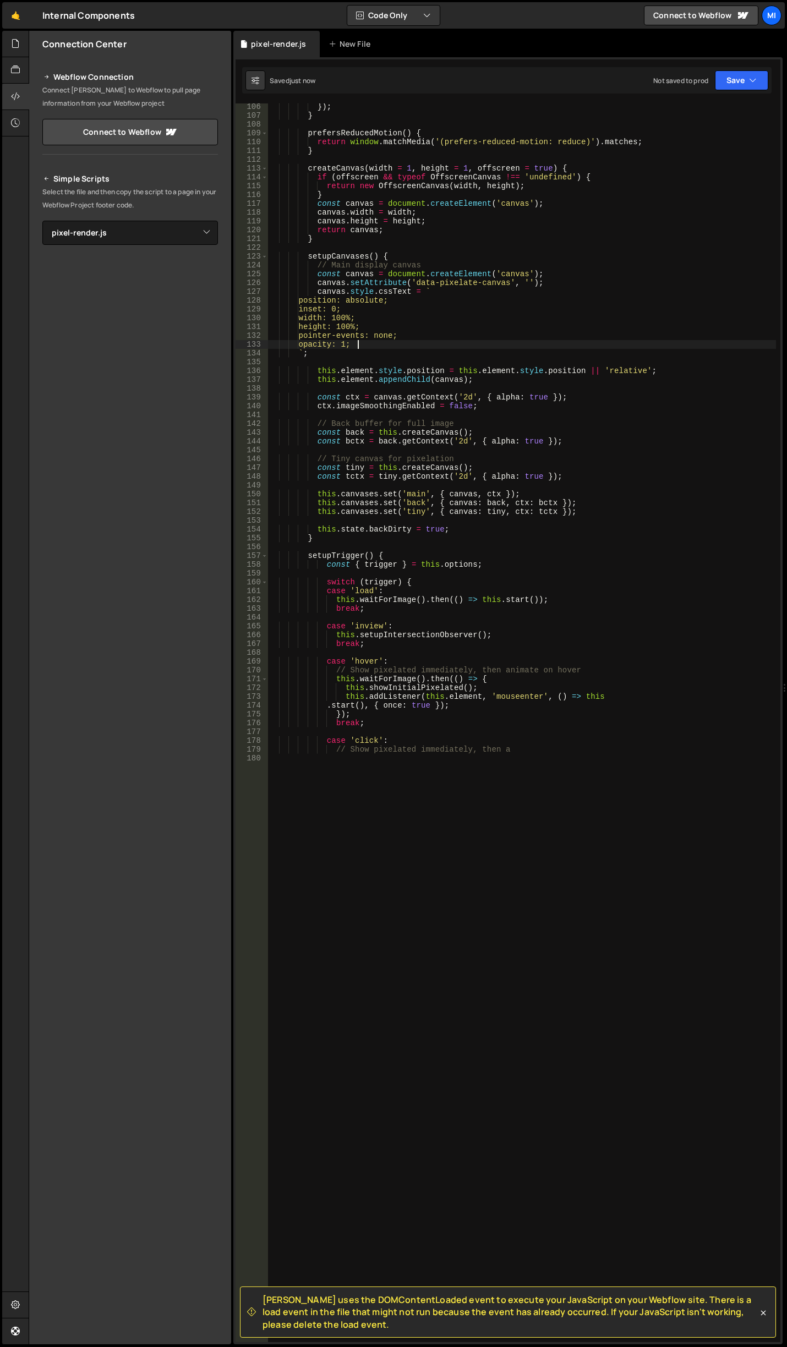
click at [570, 347] on div "}) ; } prefersReducedMotion ( ) { return window . matchMedia ( '(prefers-reduce…" at bounding box center [522, 730] width 508 height 1256
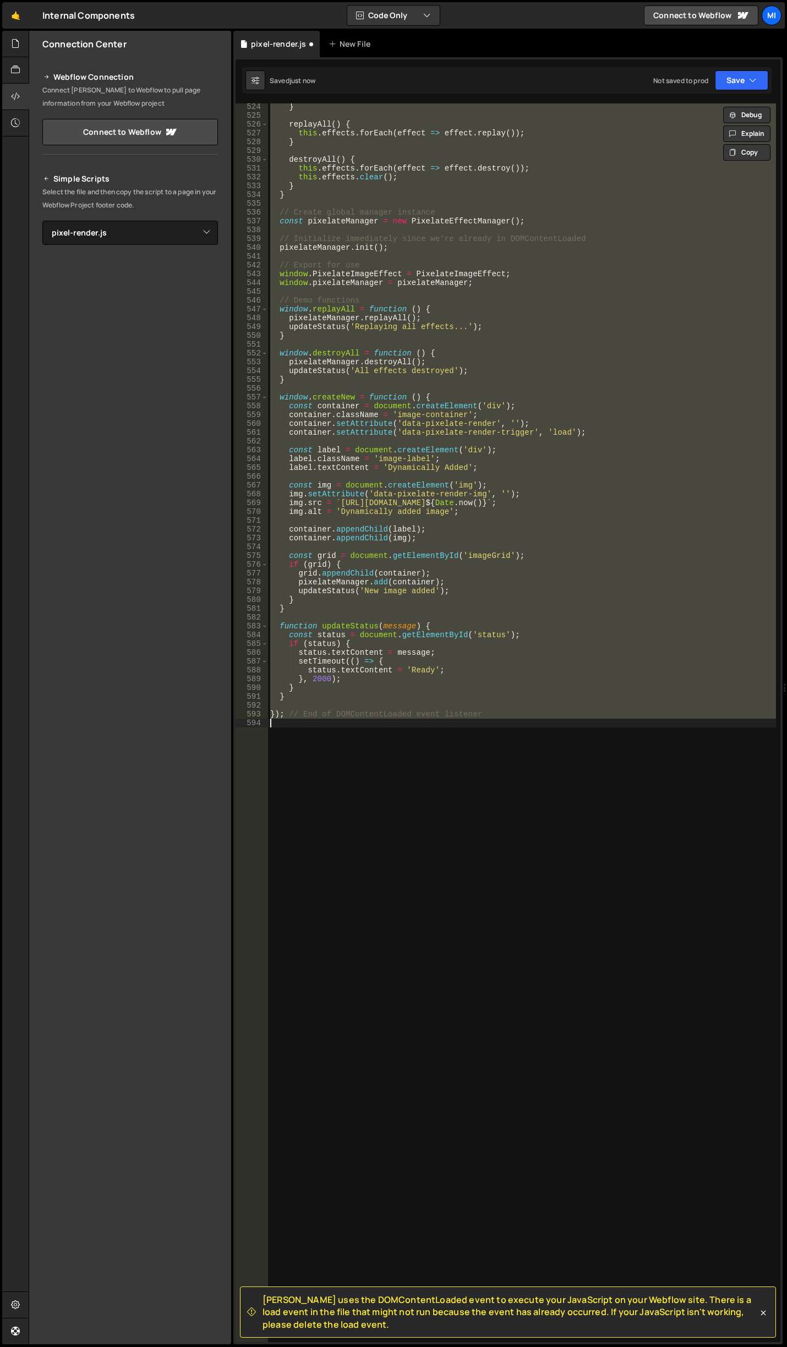
scroll to position [4605, 0]
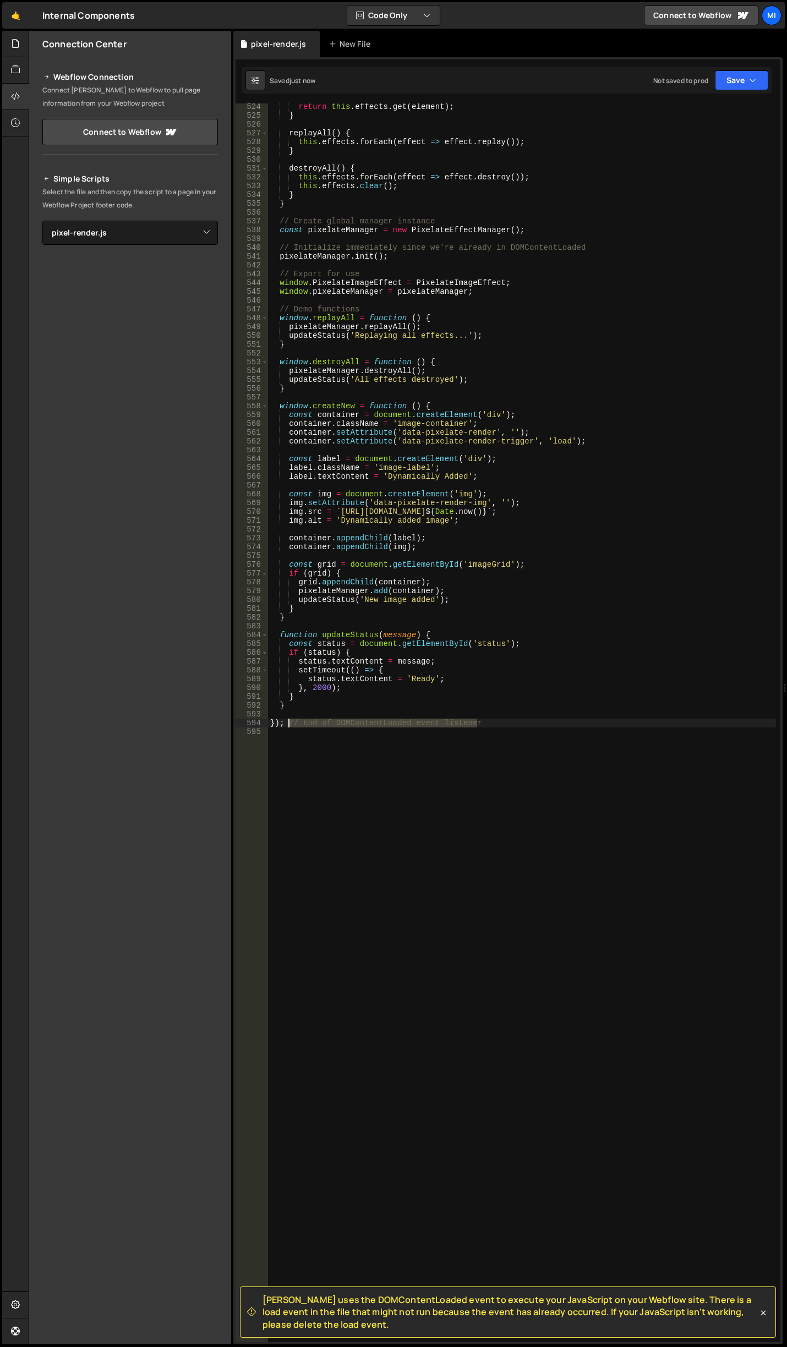
drag, startPoint x: 503, startPoint y: 726, endPoint x: 290, endPoint y: 723, distance: 212.9
click at [290, 723] on div "return this . effects . get ( element ) ; } replayAll ( ) { this . effects . fo…" at bounding box center [522, 730] width 508 height 1256
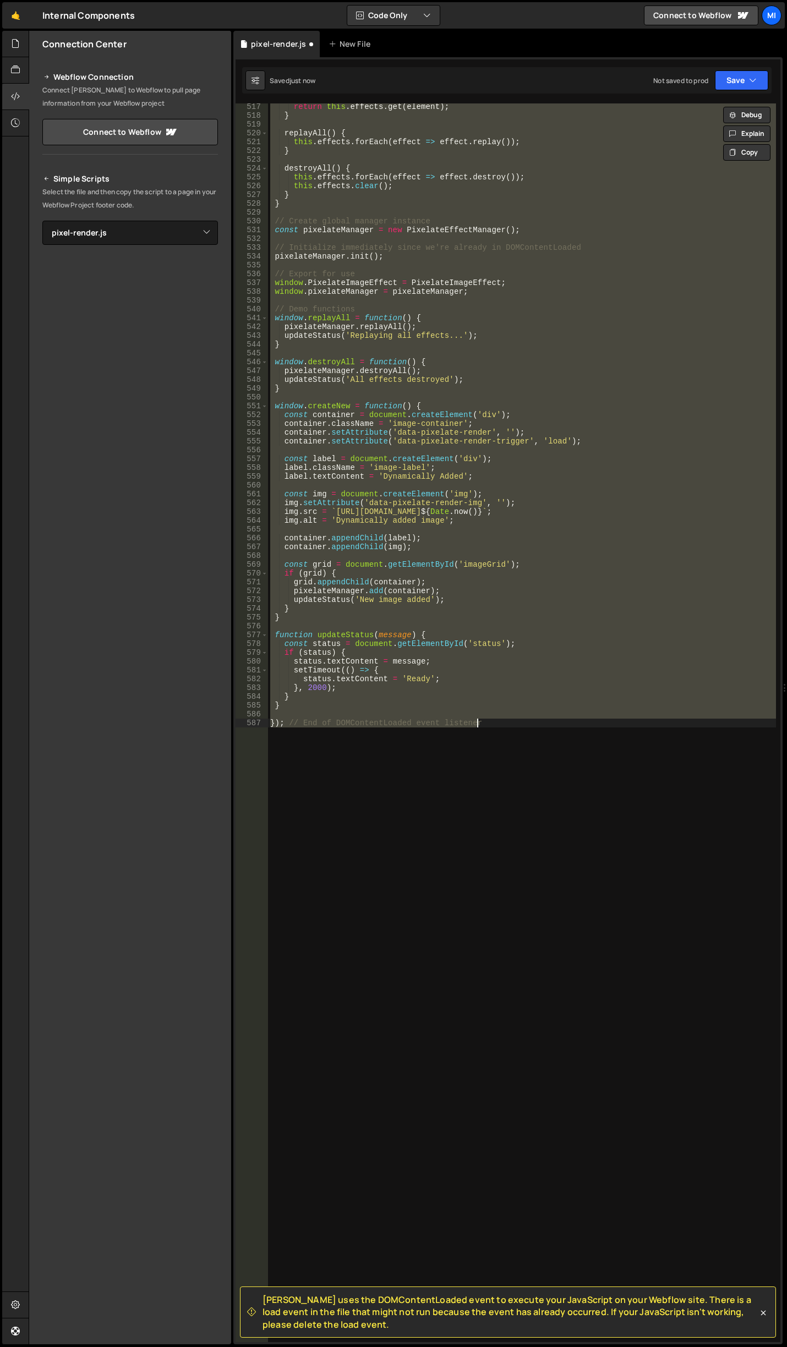
type textarea "});"
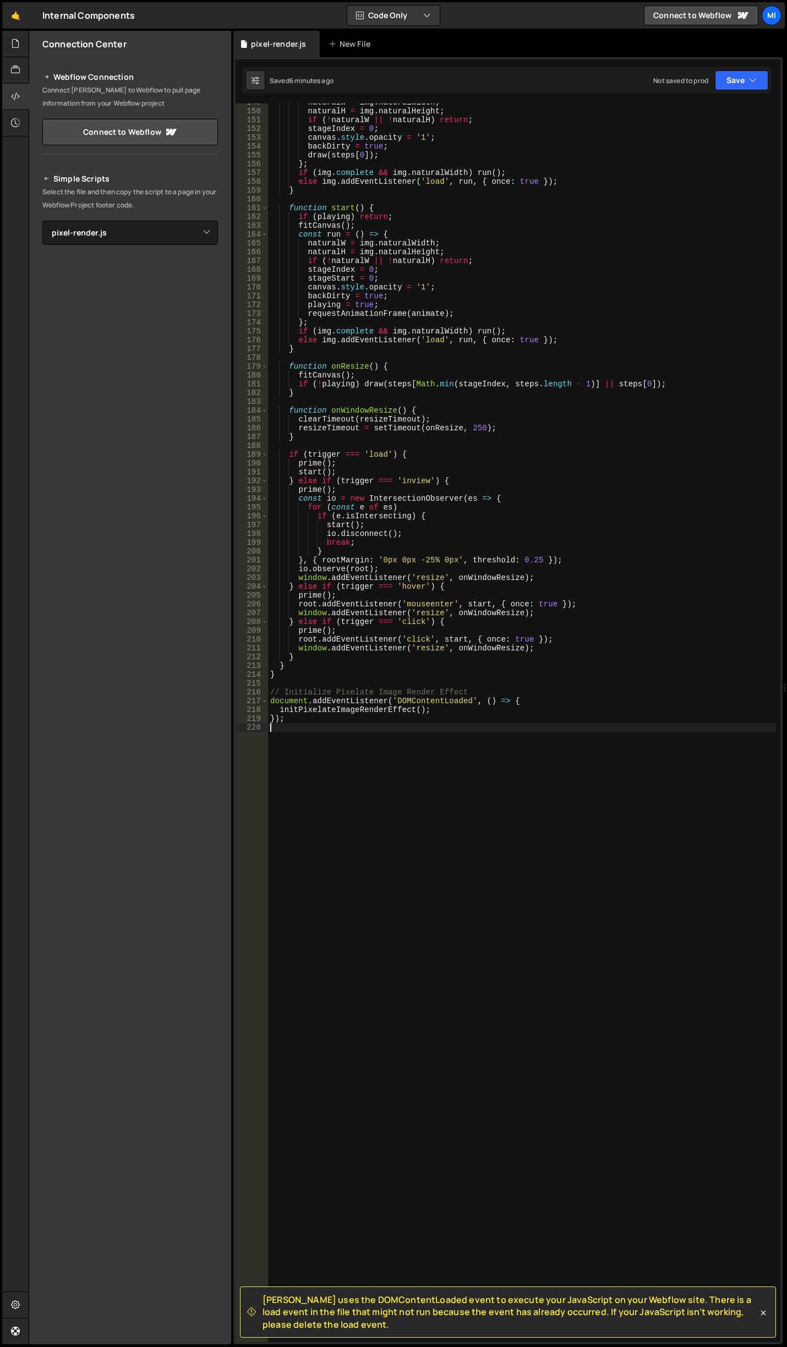
drag, startPoint x: 266, startPoint y: 385, endPoint x: 346, endPoint y: 386, distance: 80.3
click at [293, 385] on div "149 150 151 152 153 154 155 156 157 158 159 160 161 162 163 164 165 166 167 168…" at bounding box center [507, 722] width 545 height 1238
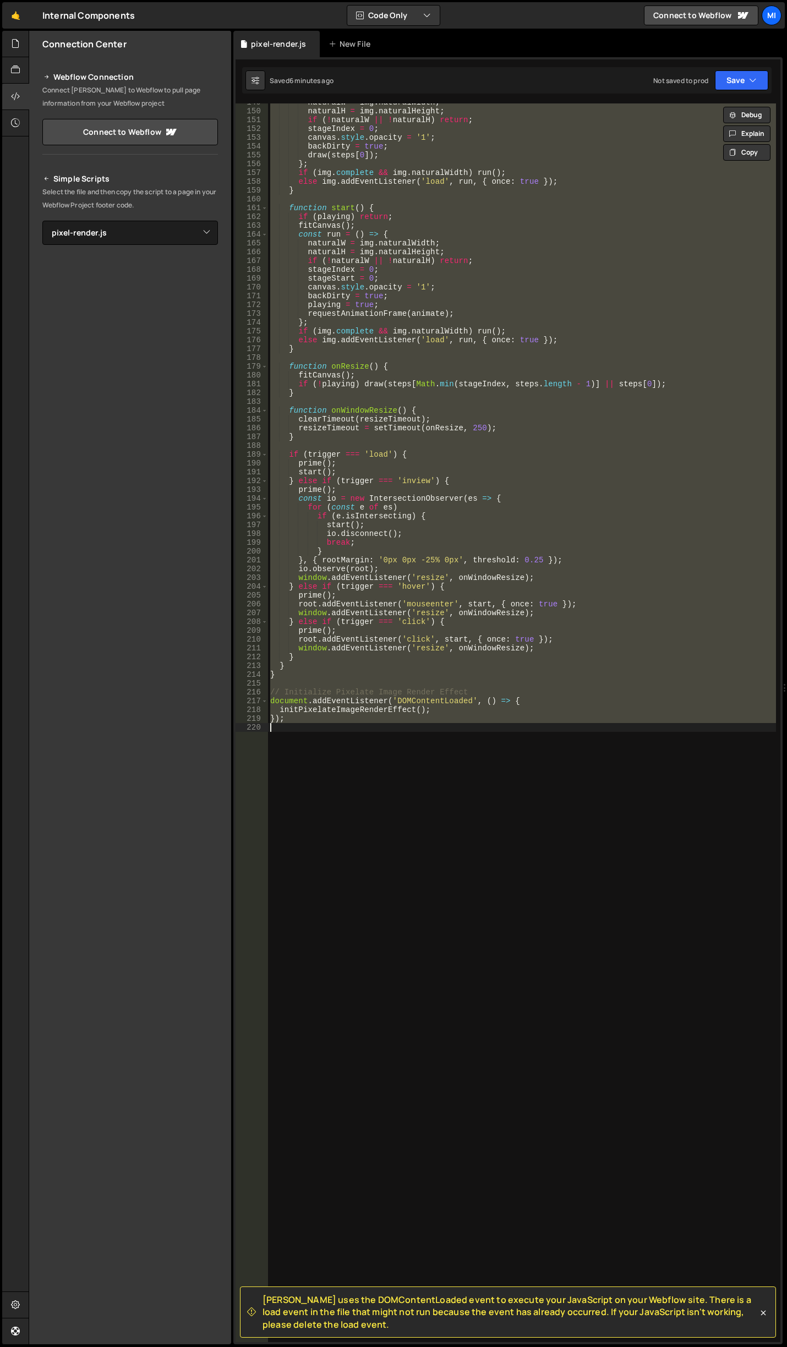
paste textarea "// End of DOMContentLoaded event listener"
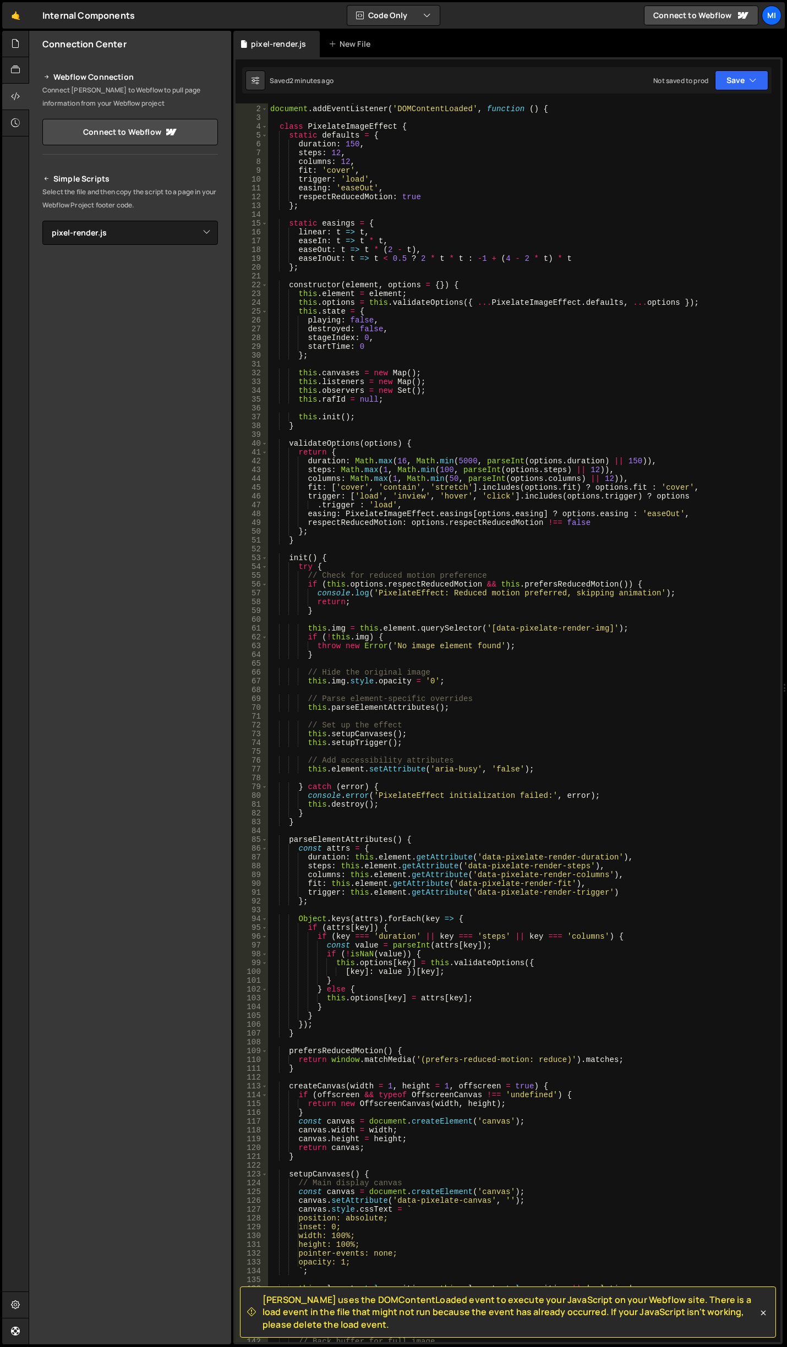
scroll to position [0, 0]
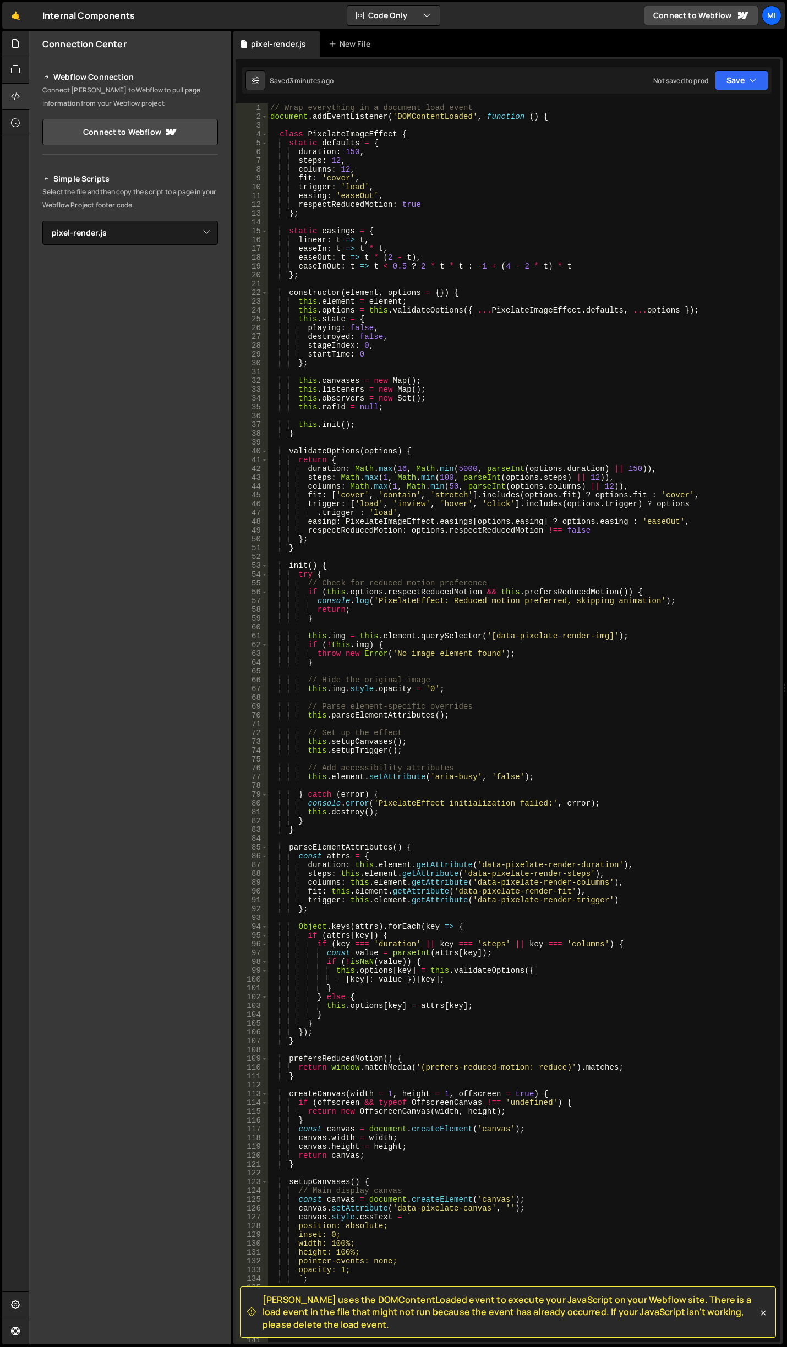
click at [407, 273] on div "// Wrap everything in a document load event document . addEventListener ( 'DOMC…" at bounding box center [522, 731] width 508 height 1256
type textarea "}); // End of DOMContentLoaded event listener"
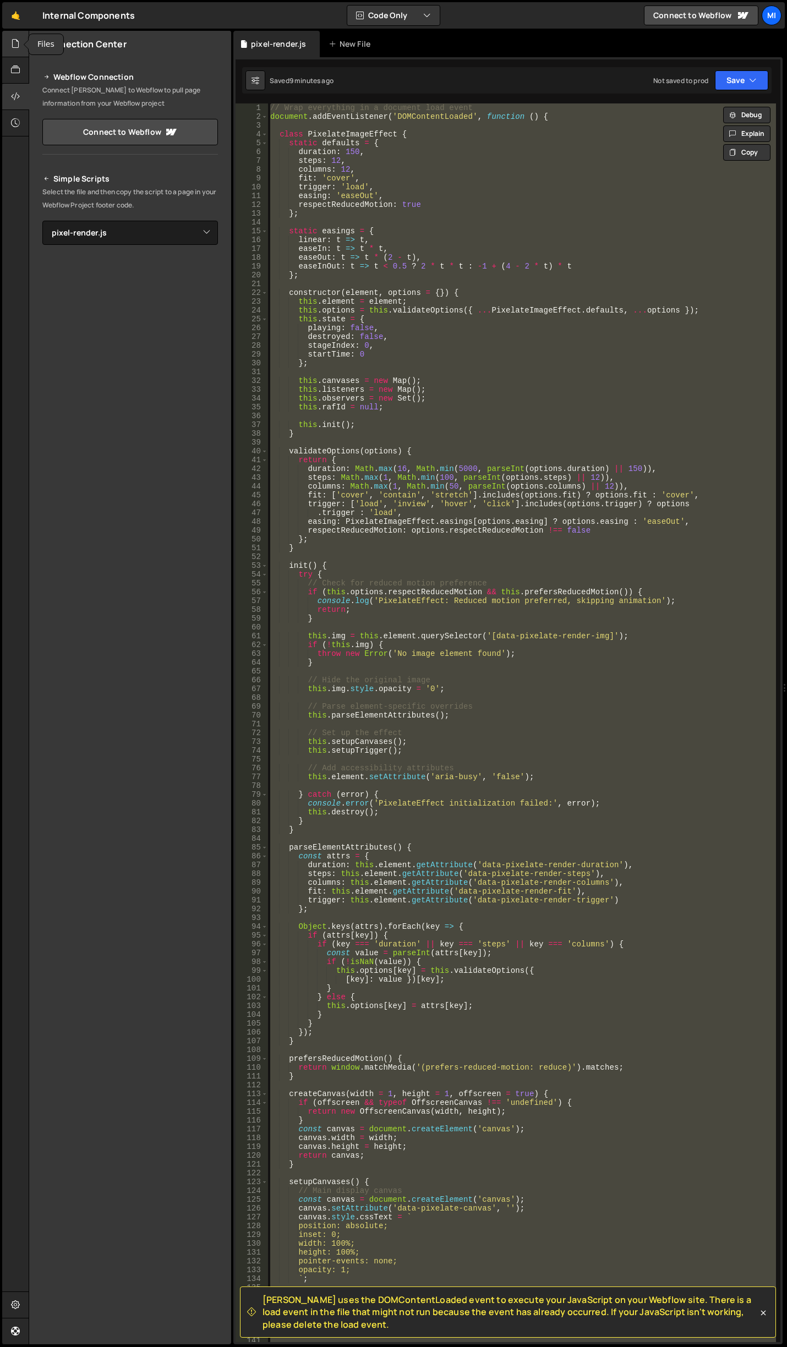
click at [25, 56] on div at bounding box center [15, 44] width 27 height 26
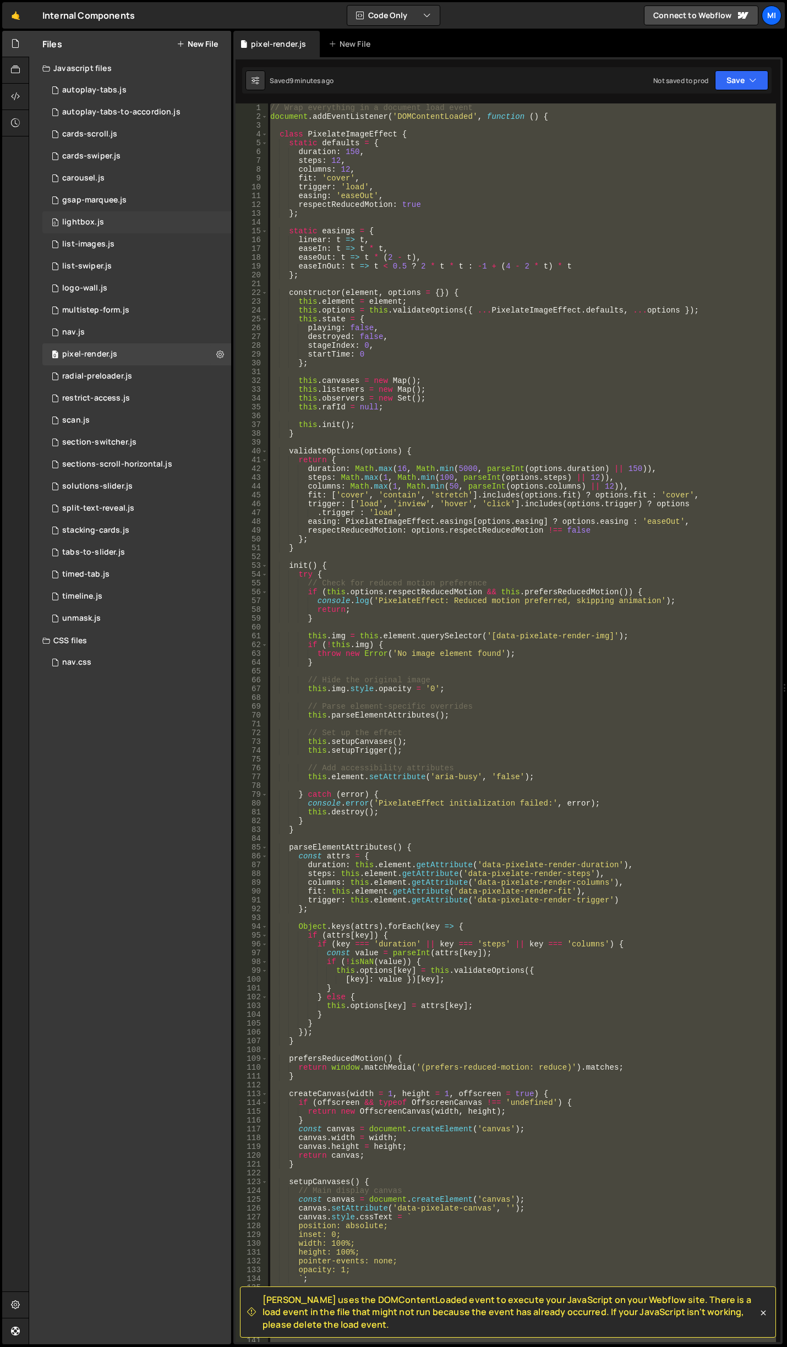
click at [136, 225] on div "0 lightbox.js 0" at bounding box center [136, 222] width 189 height 22
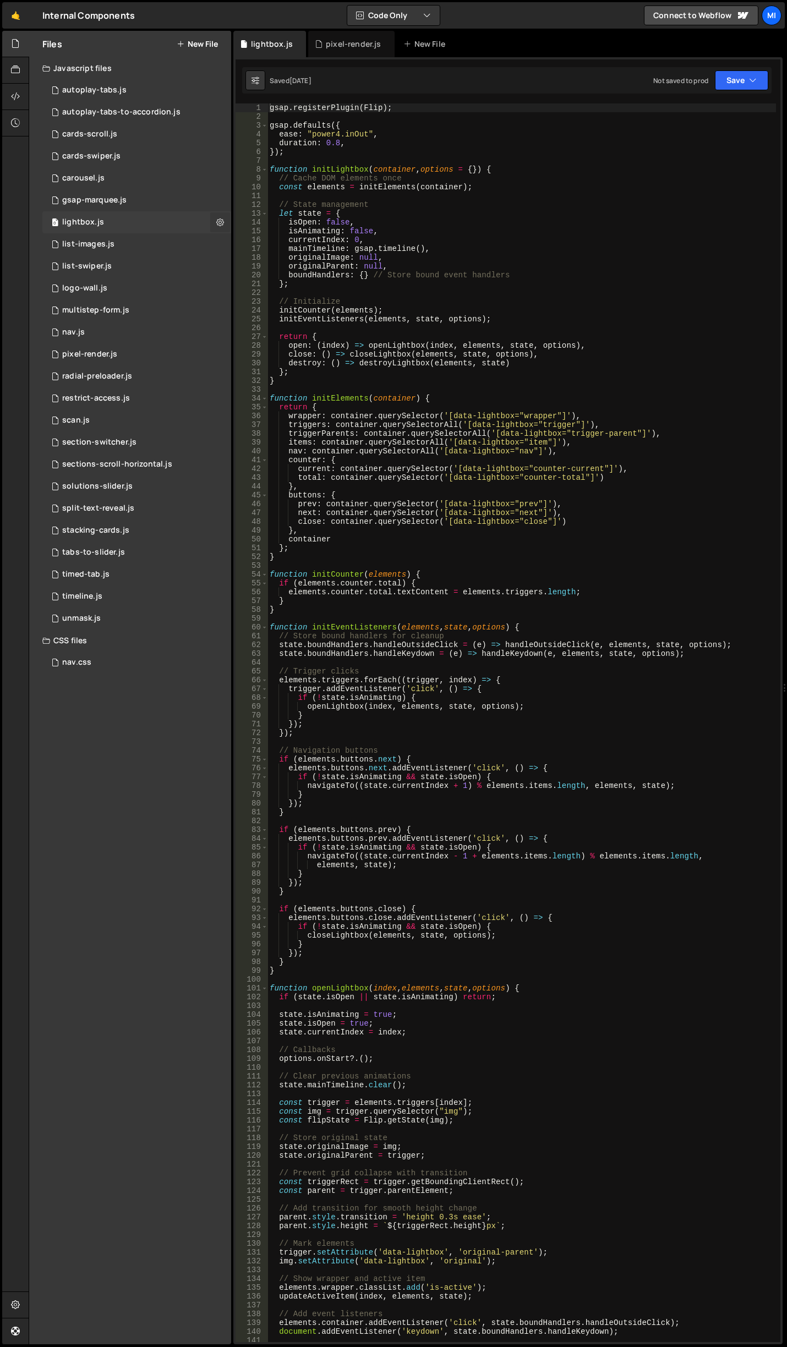
click at [214, 217] on button at bounding box center [220, 222] width 20 height 20
click at [223, 219] on icon at bounding box center [220, 222] width 8 height 10
click at [20, 98] on icon at bounding box center [15, 96] width 9 height 12
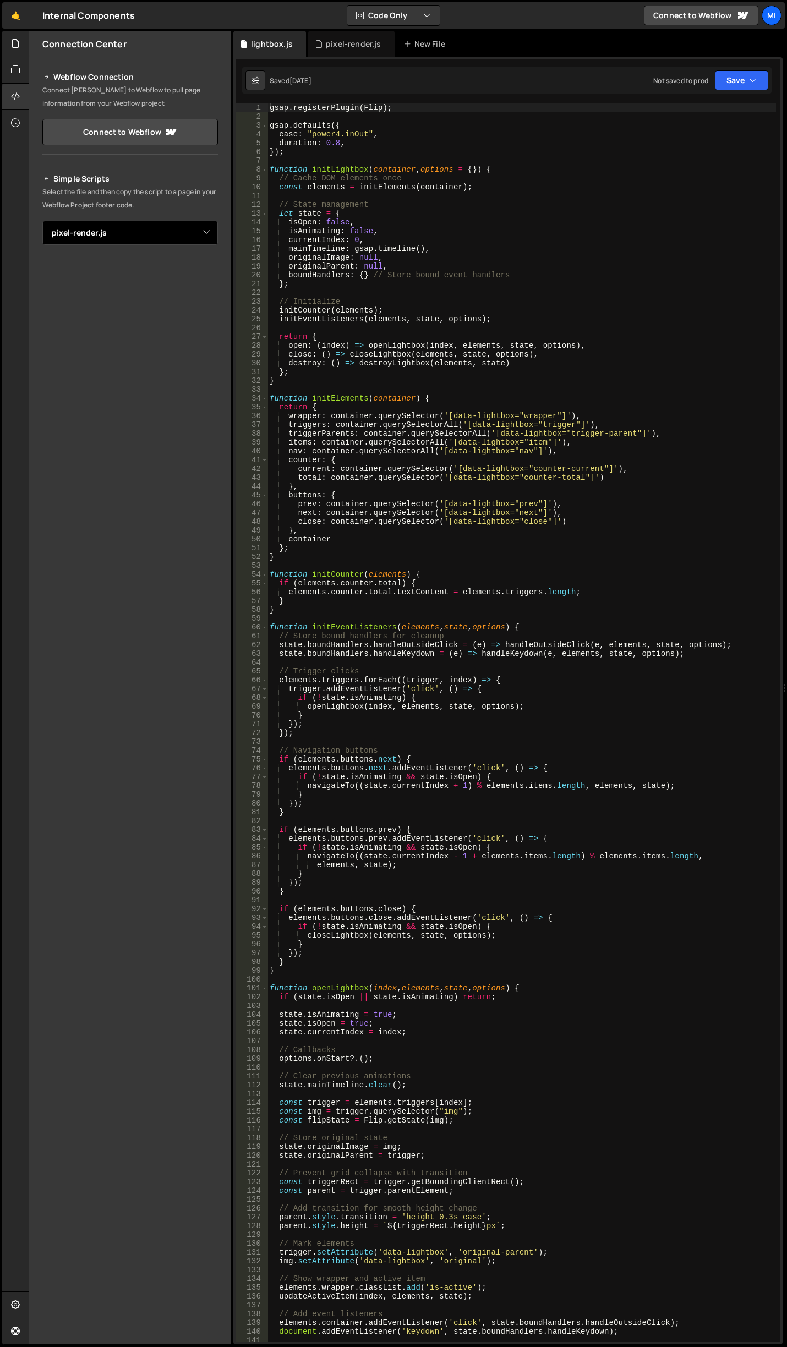
click at [184, 234] on select "Select File autoplay-tabs.js autoplay-tabs-to-accordion.js cards-scroll.js card…" at bounding box center [129, 233] width 175 height 24
select select "44861"
click at [42, 221] on select "Select File autoplay-tabs.js autoplay-tabs-to-accordion.js cards-scroll.js card…" at bounding box center [129, 233] width 175 height 24
click at [210, 273] on button "Button group with nested dropdown" at bounding box center [209, 270] width 15 height 23
click at [171, 289] on link "Copy Staging Script" at bounding box center [163, 290] width 108 height 15
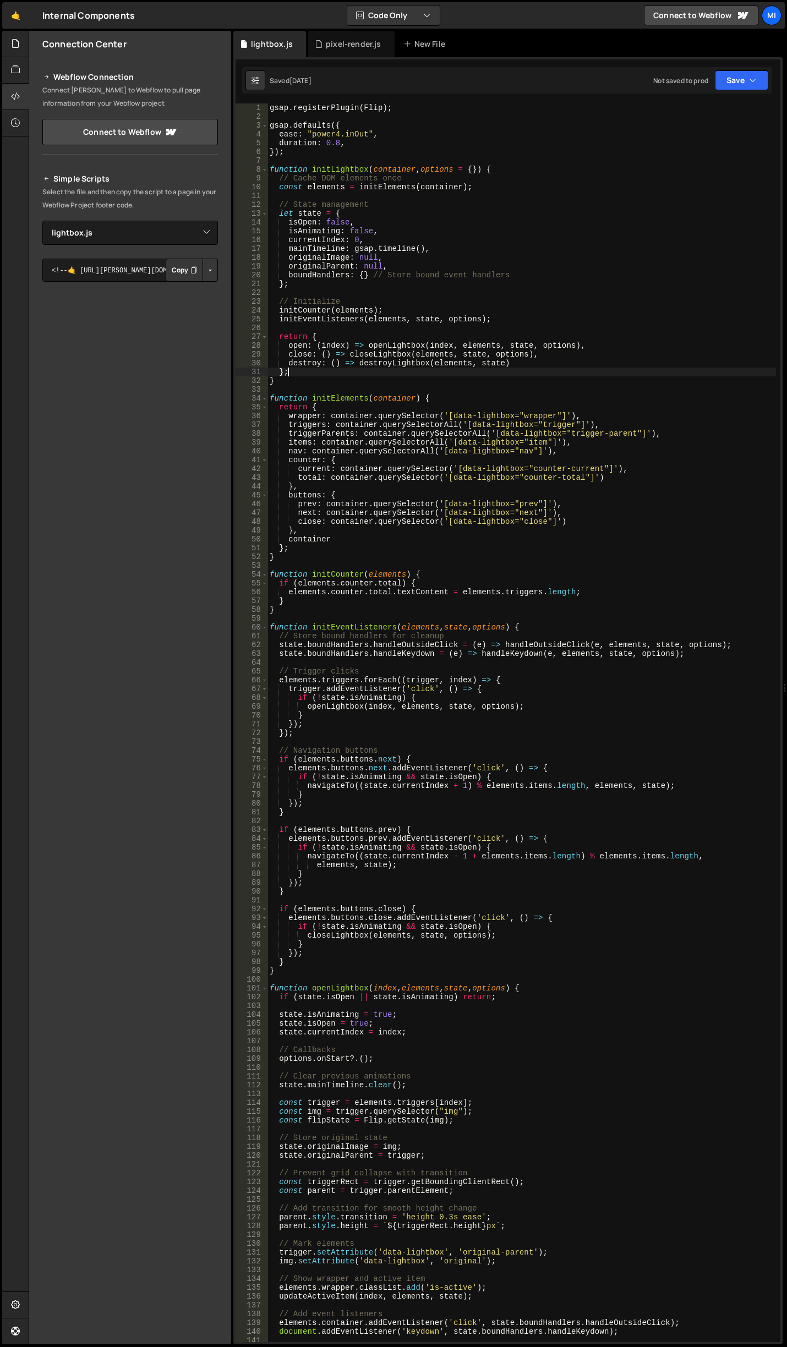
click at [474, 372] on div "gsap . registerPlugin ( Flip ) ; gsap . defaults ({ ease : "power4.inOut" , dur…" at bounding box center [521, 731] width 508 height 1256
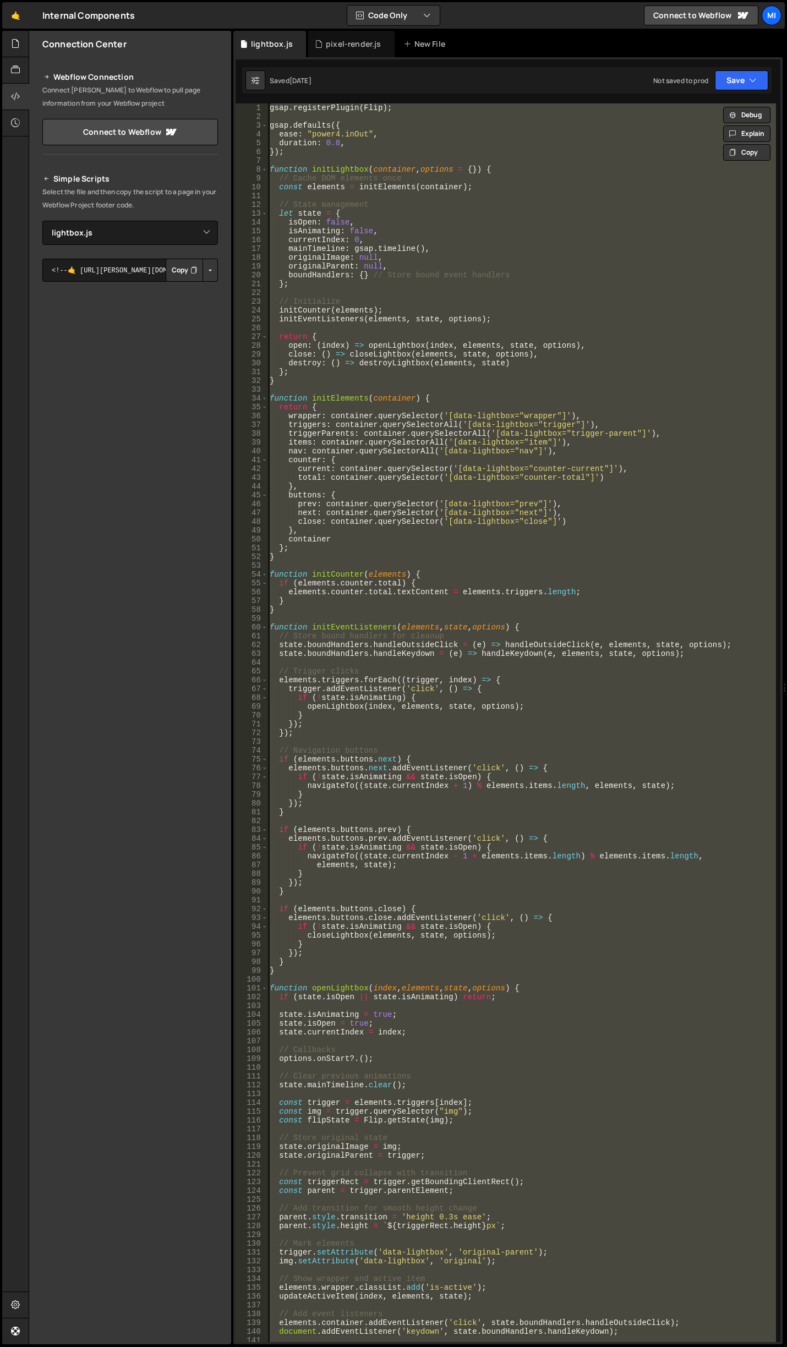
click at [452, 416] on div "gsap . registerPlugin ( Flip ) ; gsap . defaults ({ ease : "power4.inOut" , dur…" at bounding box center [521, 722] width 508 height 1238
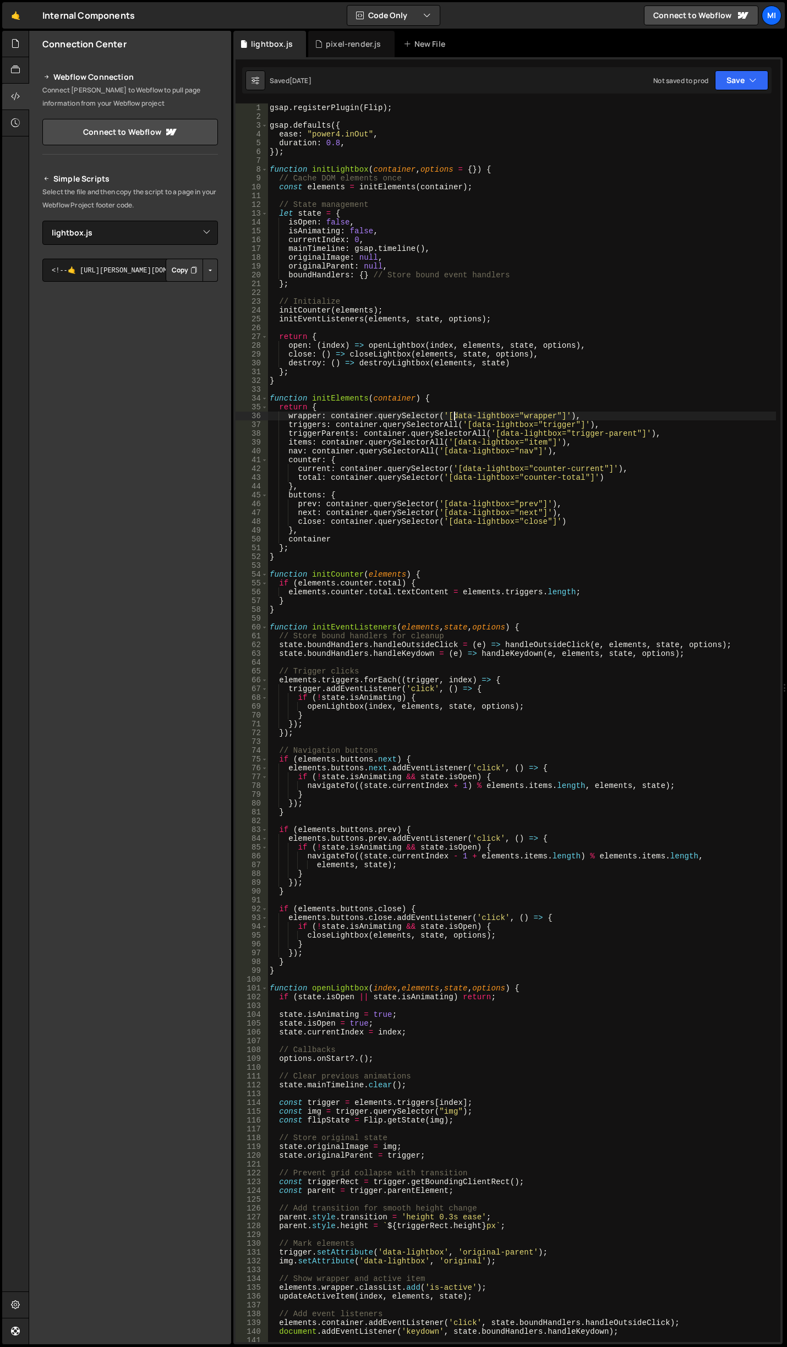
type textarea "});"
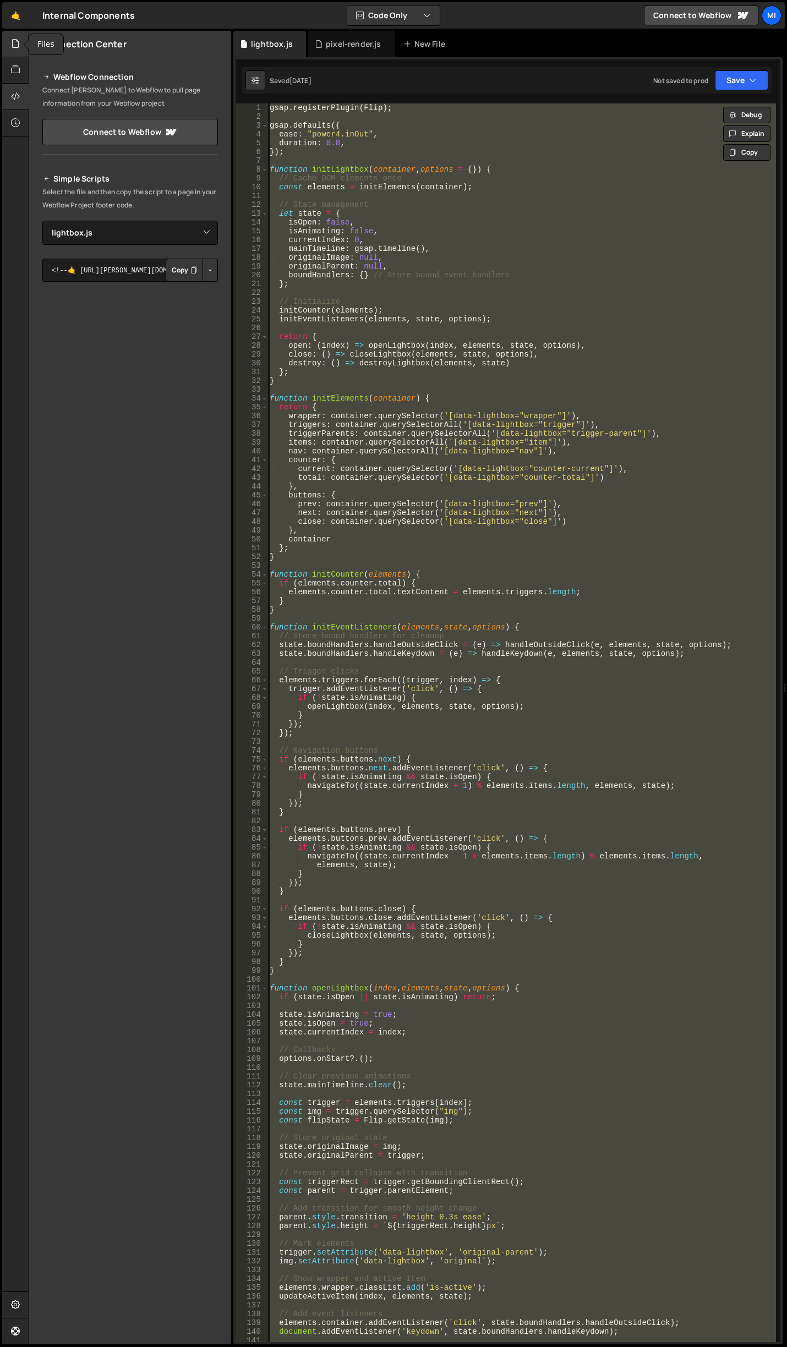
click at [21, 51] on div at bounding box center [15, 44] width 27 height 26
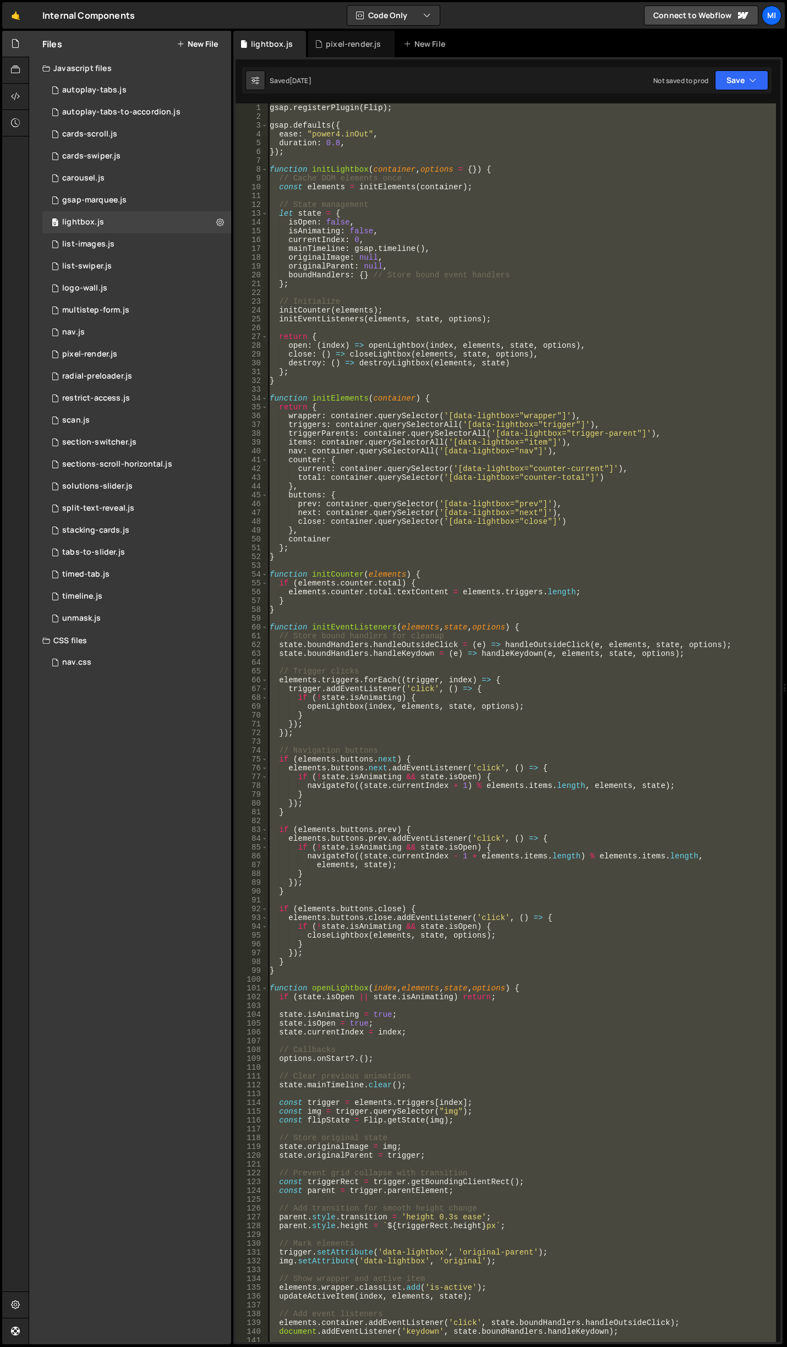
click at [183, 44] on icon at bounding box center [181, 44] width 8 height 9
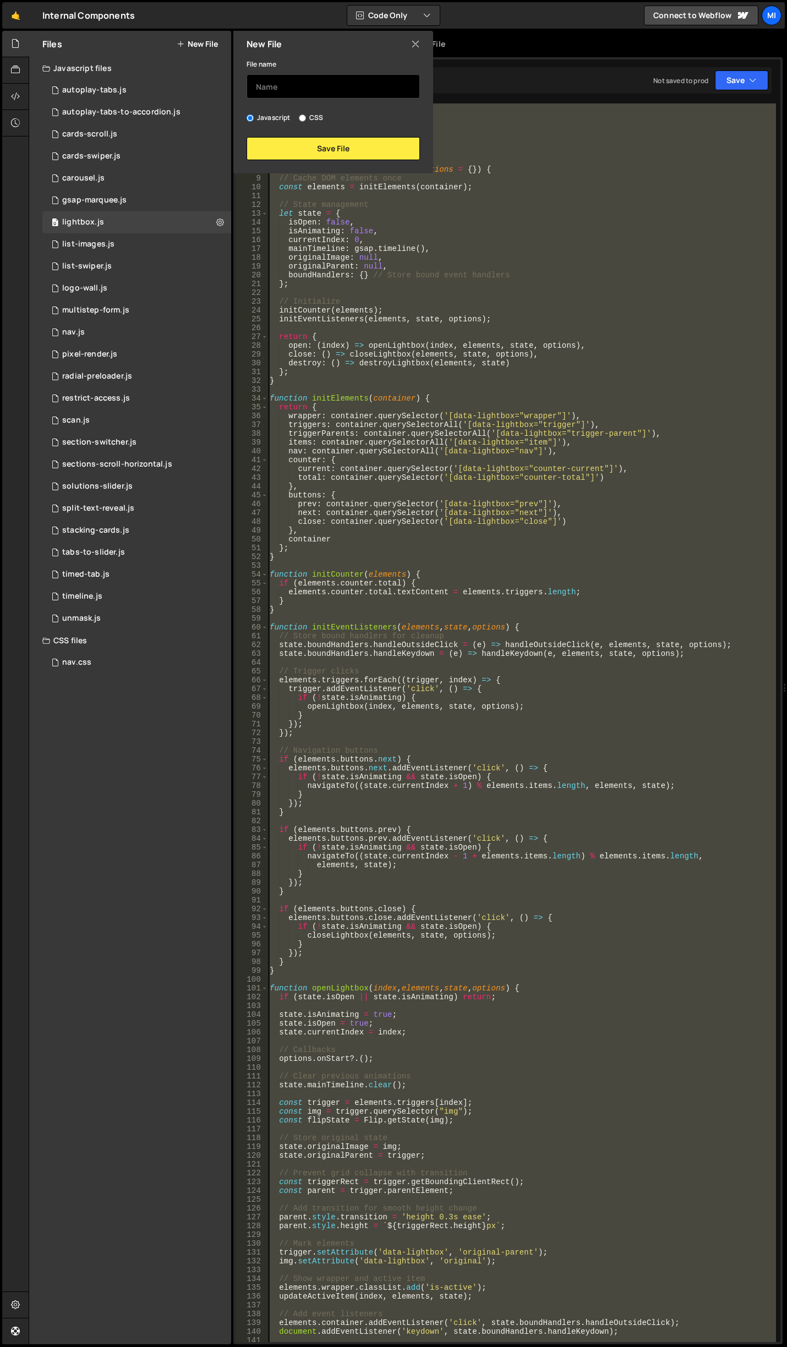
click at [287, 79] on input "text" at bounding box center [332, 86] width 173 height 24
type input "reveal-scroll"
click at [396, 143] on button "Save File" at bounding box center [332, 148] width 173 height 23
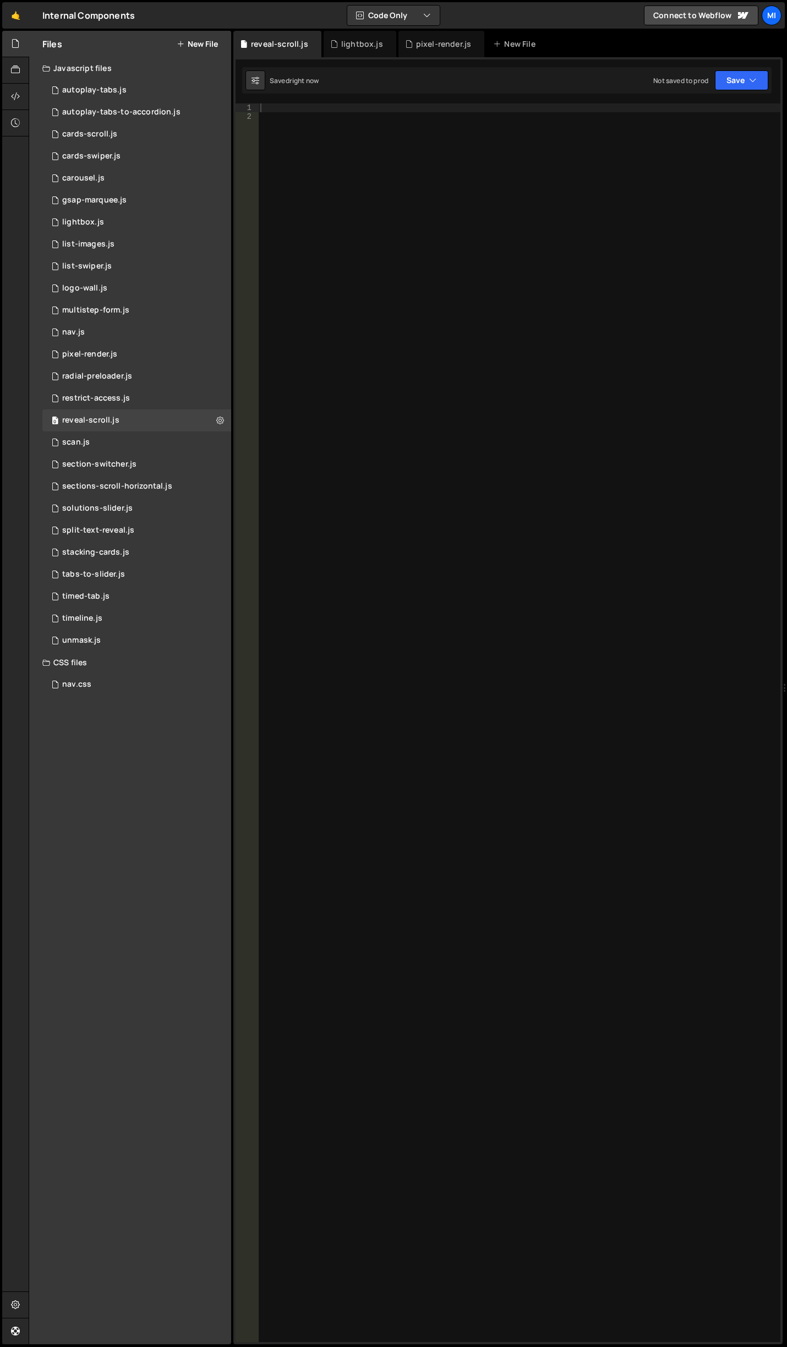
click at [454, 176] on div at bounding box center [519, 731] width 522 height 1256
paste textarea "})"
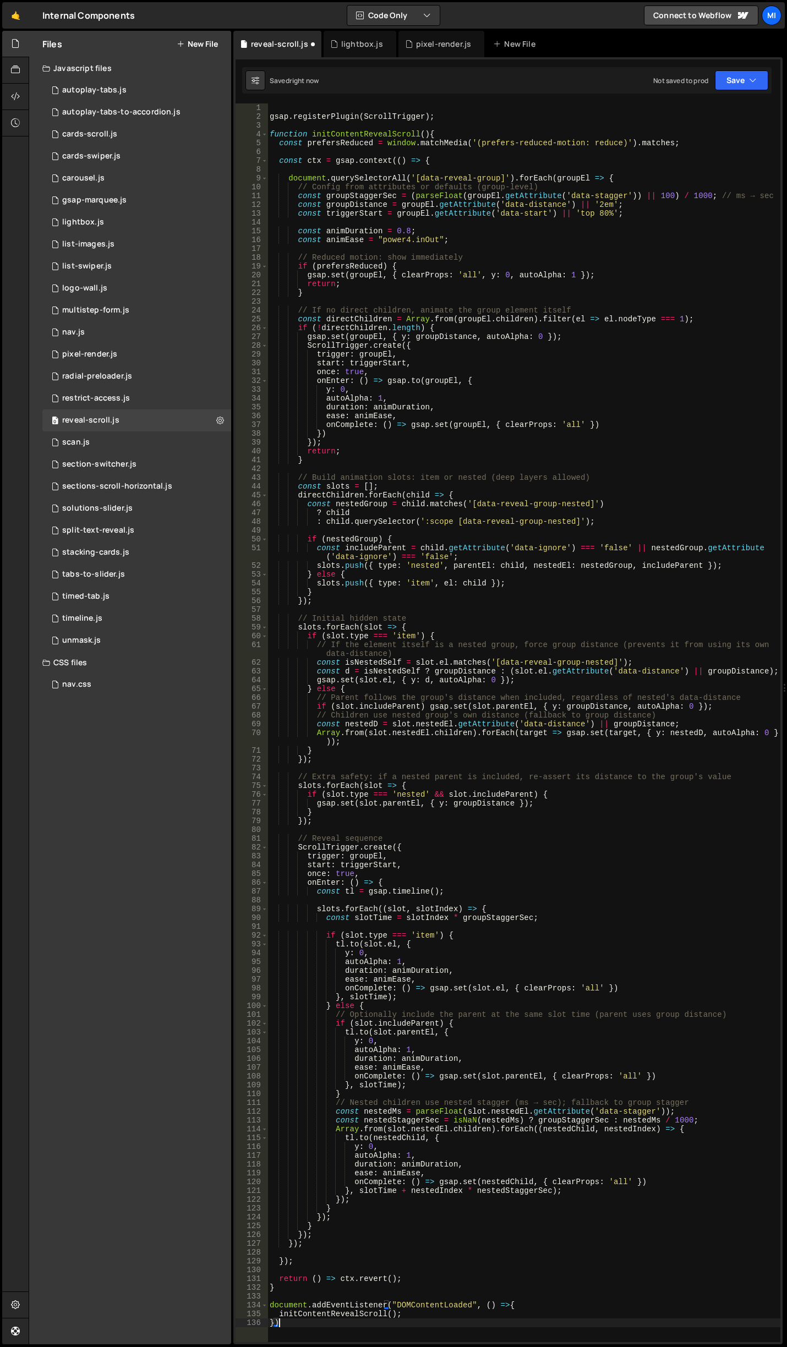
type textarea "});"
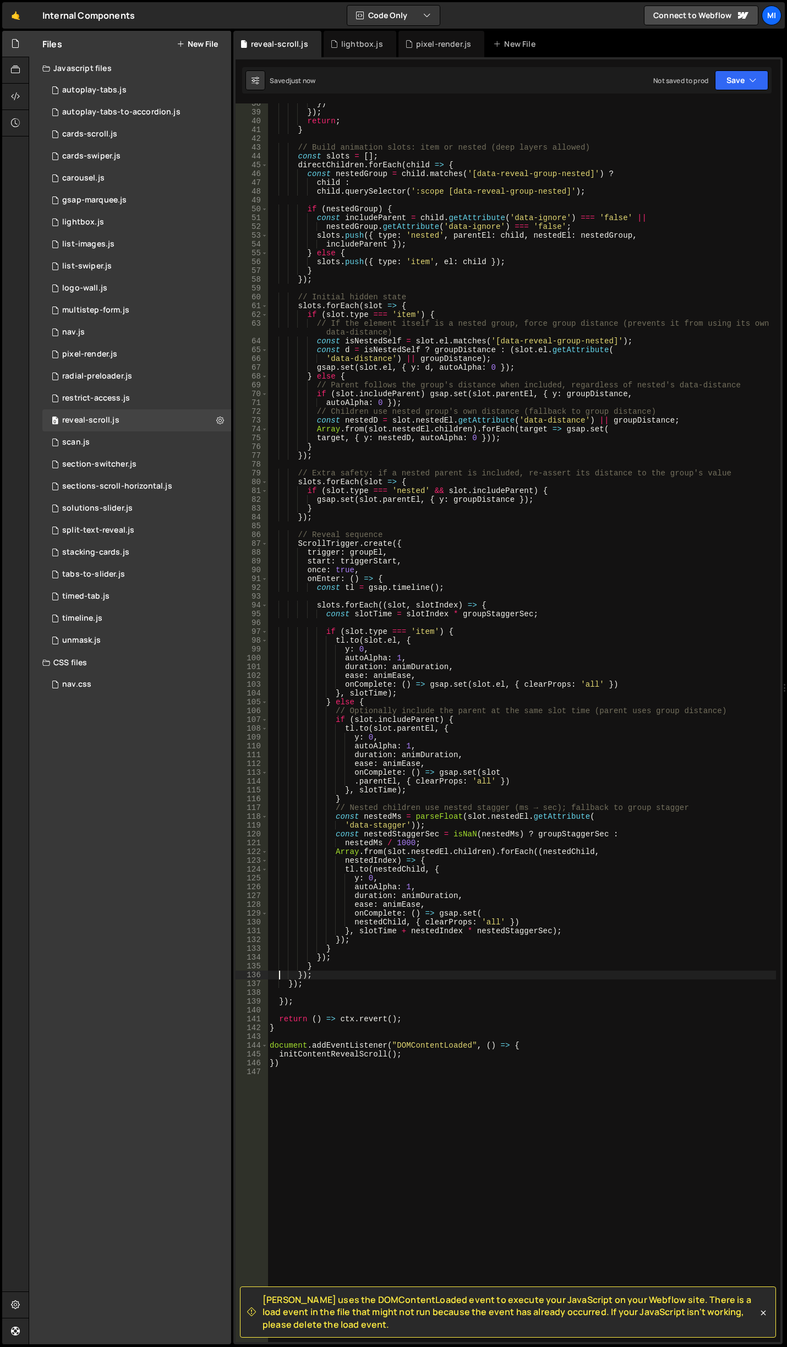
scroll to position [330, 0]
